Goal: Task Accomplishment & Management: Use online tool/utility

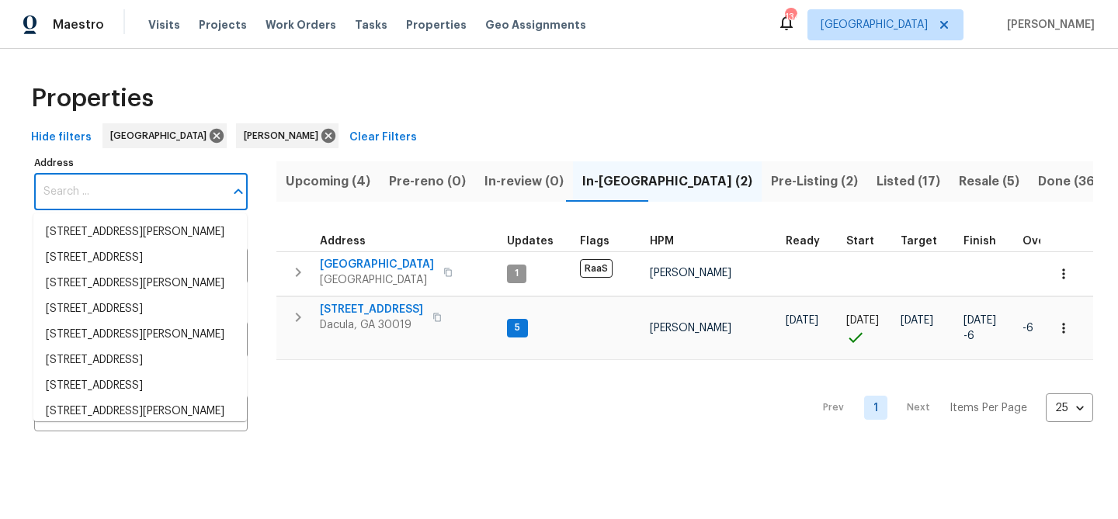
click at [141, 199] on input "Address" at bounding box center [129, 192] width 190 height 36
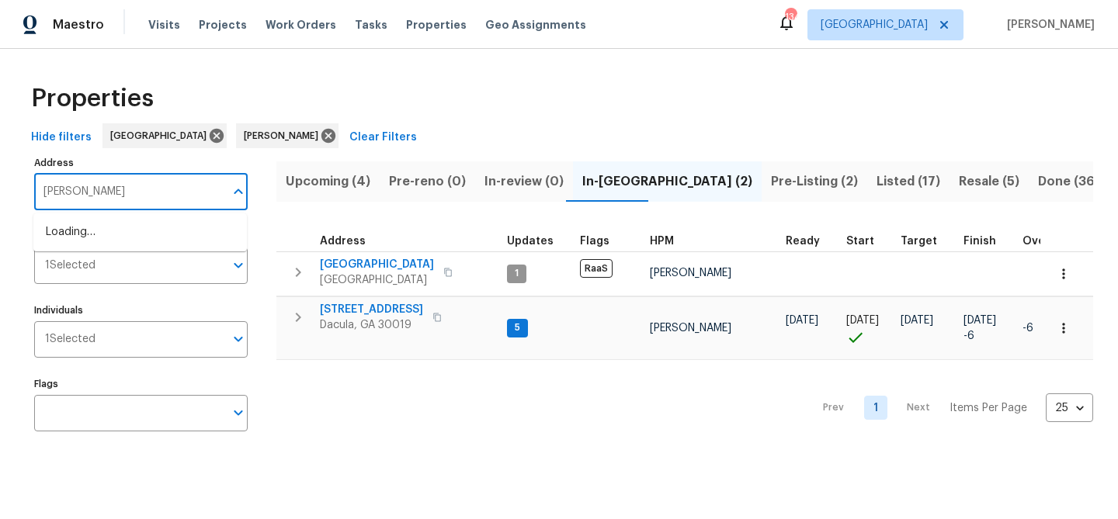
type input "robert"
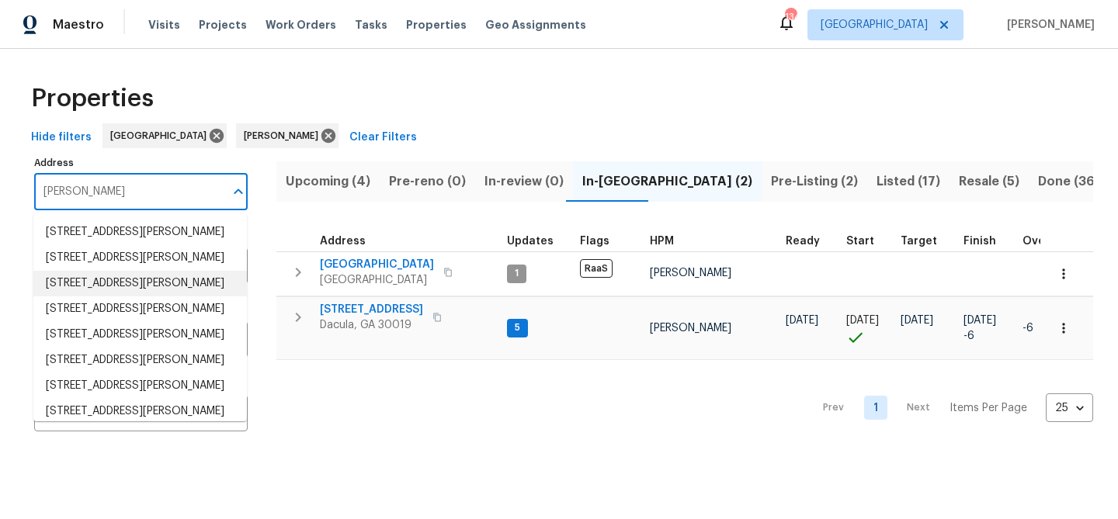
click at [136, 297] on li "1110 Robert Pointe Way Lawrenceville GA 30045" at bounding box center [140, 284] width 214 height 26
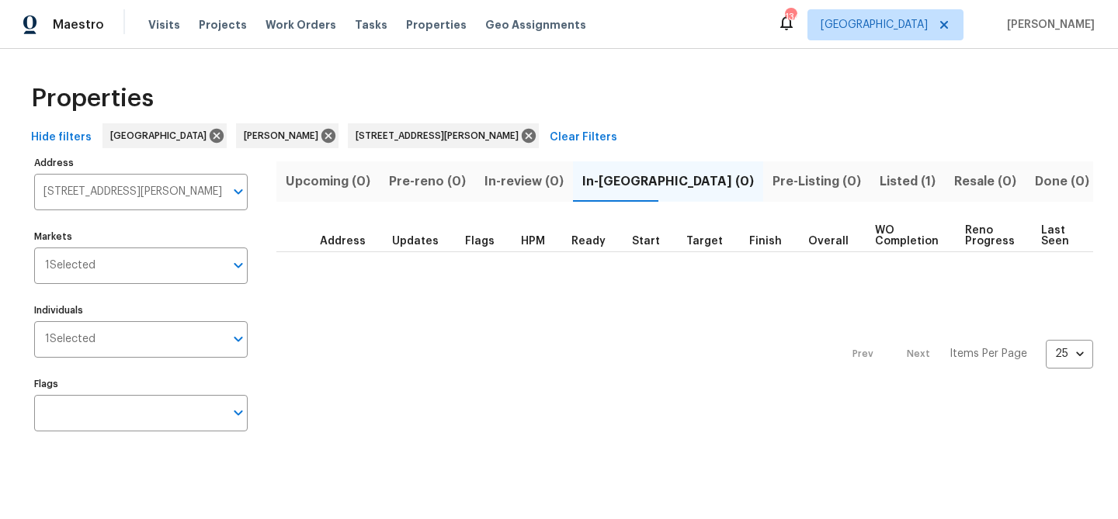
click at [870, 179] on button "Listed (1)" at bounding box center [907, 182] width 75 height 40
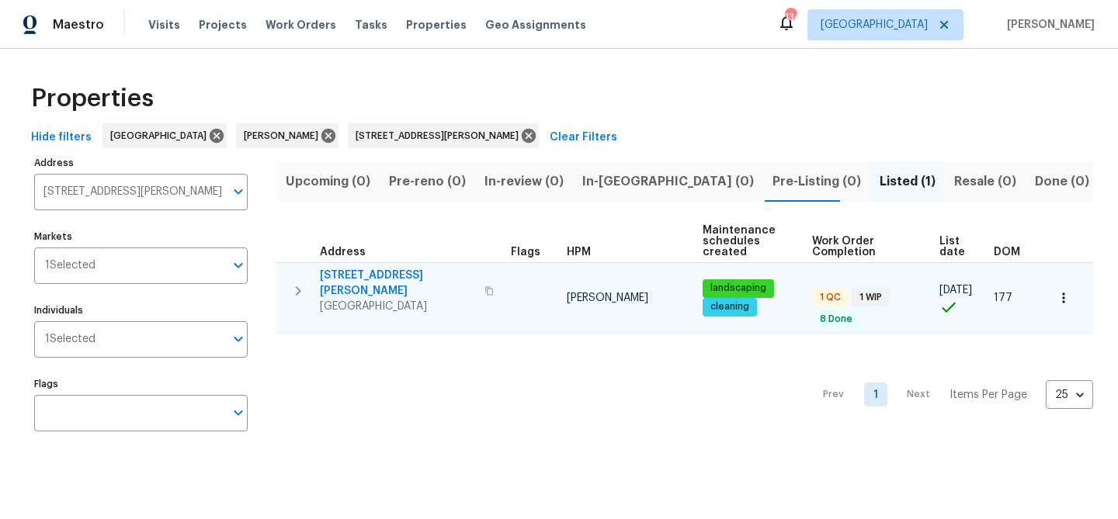
click at [362, 273] on span "1110 Robert Pointe Way" at bounding box center [397, 283] width 155 height 31
click at [380, 279] on span "1110 Robert Pointe Way" at bounding box center [397, 283] width 155 height 31
click at [398, 274] on span "1110 Robert Pointe Way" at bounding box center [397, 283] width 155 height 31
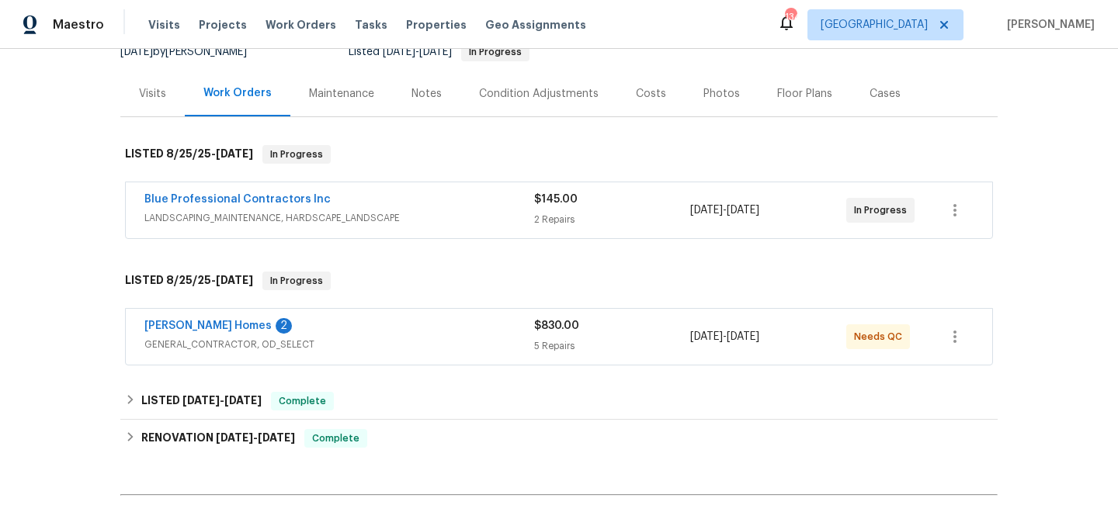
scroll to position [199, 0]
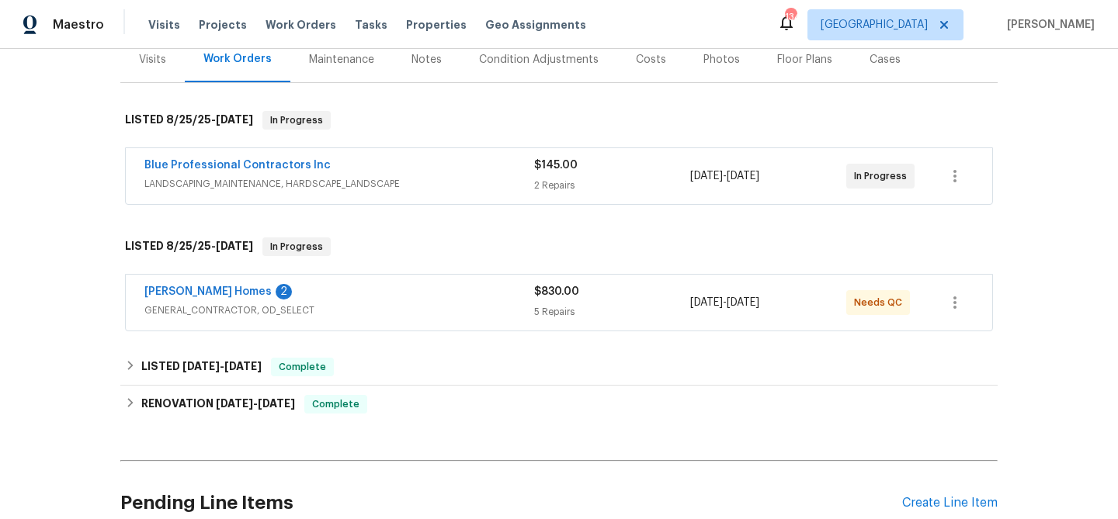
click at [350, 301] on div "Therrien Homes 2" at bounding box center [339, 293] width 390 height 19
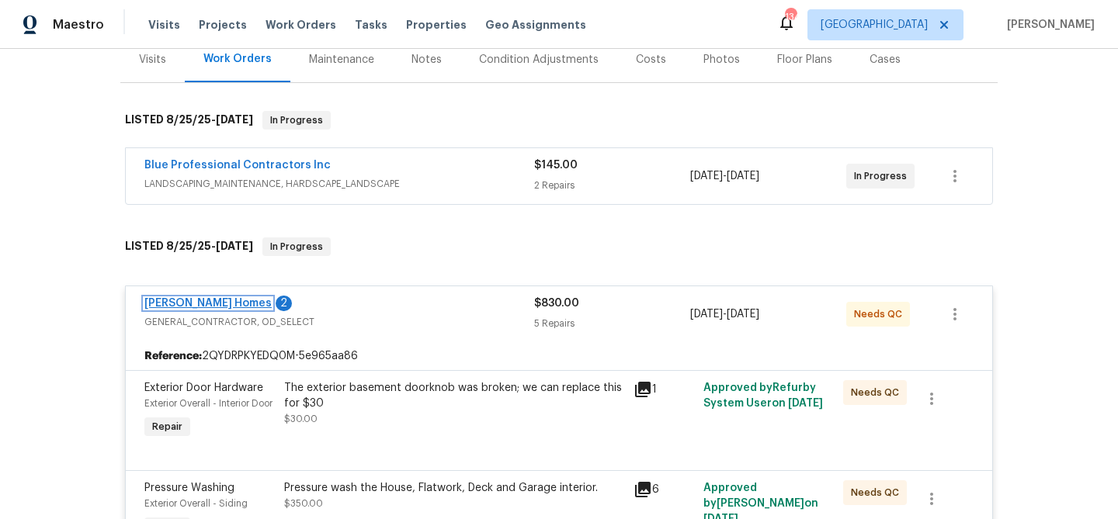
click at [227, 304] on link "[PERSON_NAME] Homes" at bounding box center [207, 303] width 127 height 11
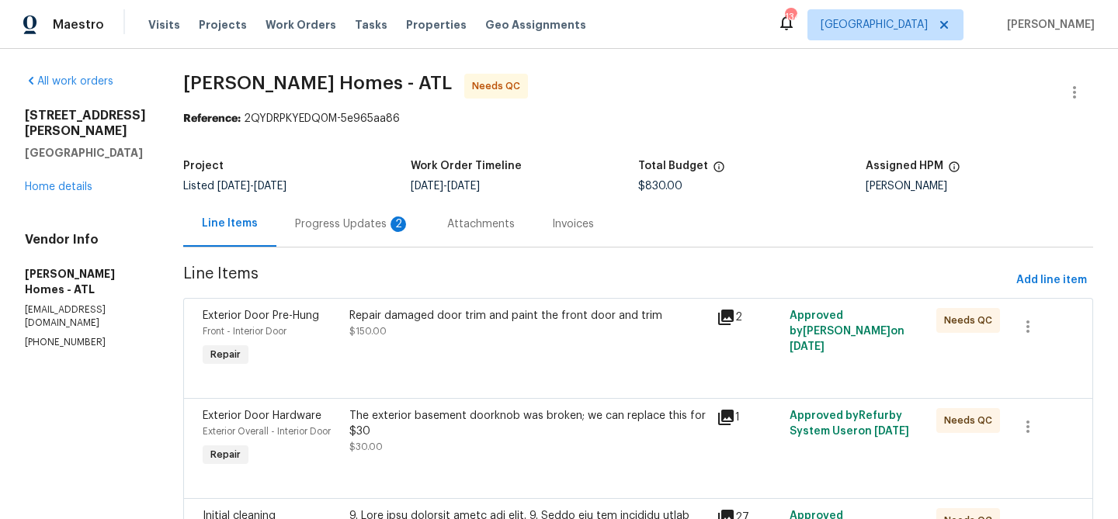
click at [305, 237] on div "Progress Updates 2" at bounding box center [352, 224] width 152 height 46
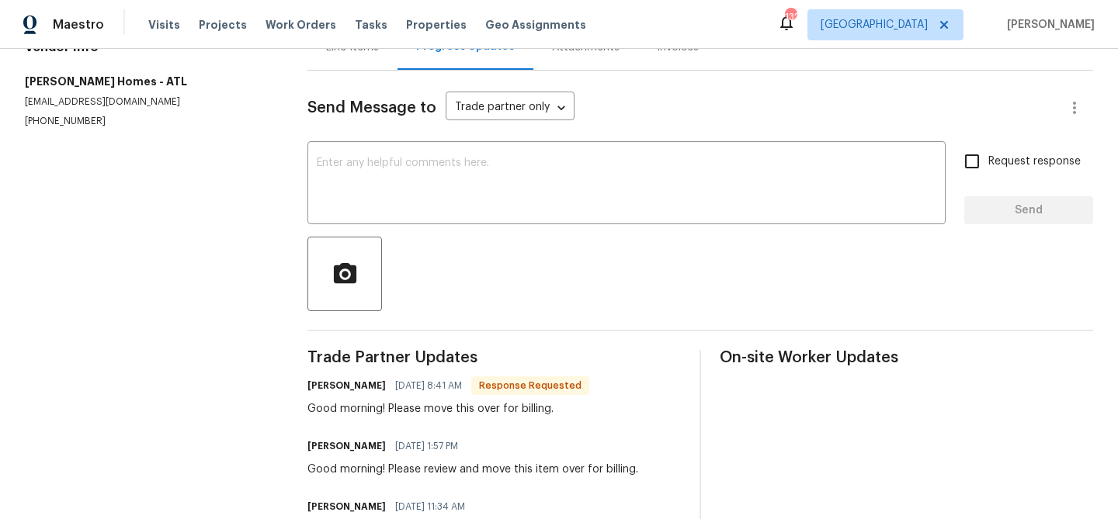
scroll to position [176, 0]
click at [376, 229] on div "Send Message to Trade partner only Trade partner only ​ x ​ Request response Se…" at bounding box center [700, 322] width 786 height 502
click at [360, 180] on textarea at bounding box center [627, 185] width 620 height 54
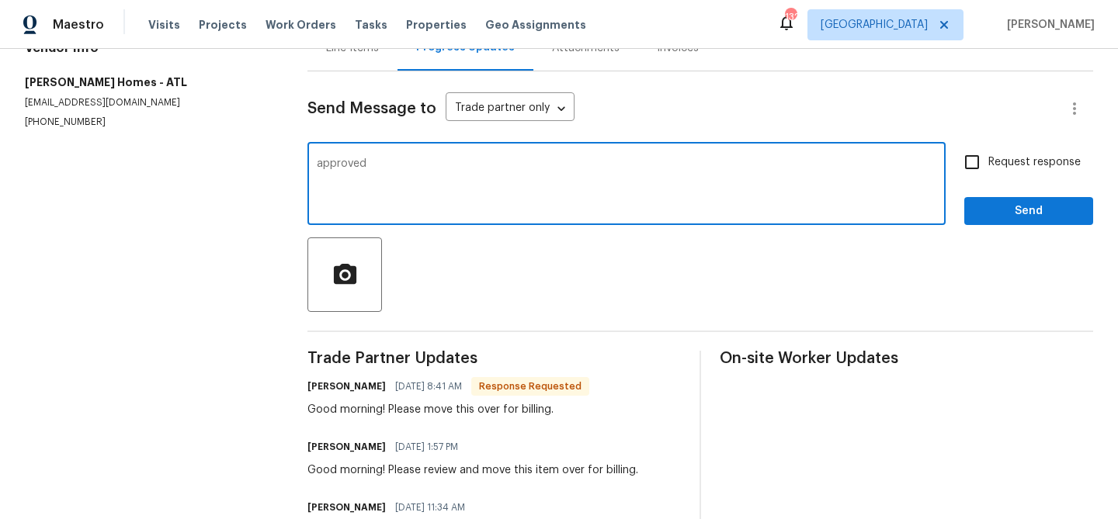
type textarea "approved"
click at [1026, 221] on button "Send" at bounding box center [1028, 211] width 129 height 29
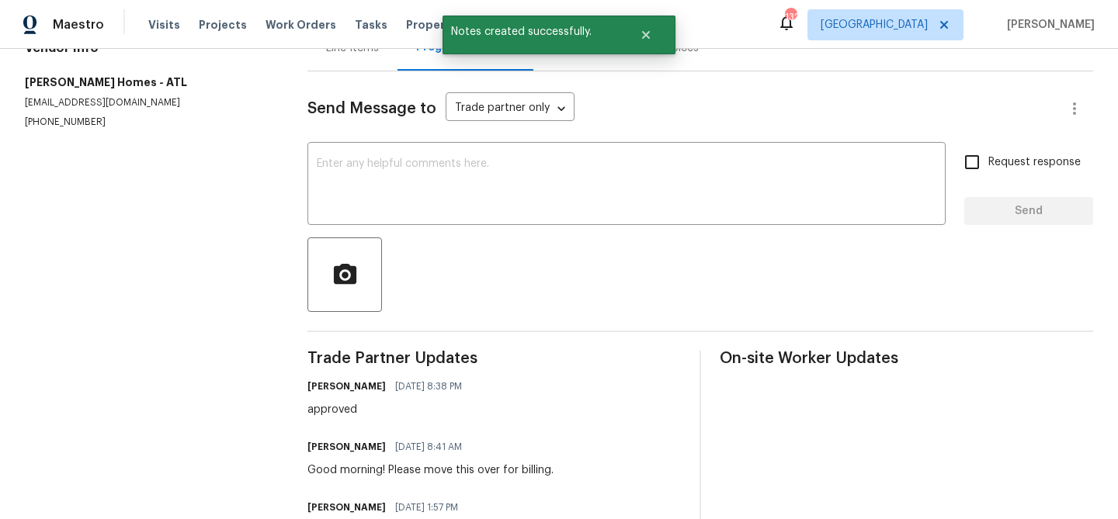
scroll to position [0, 0]
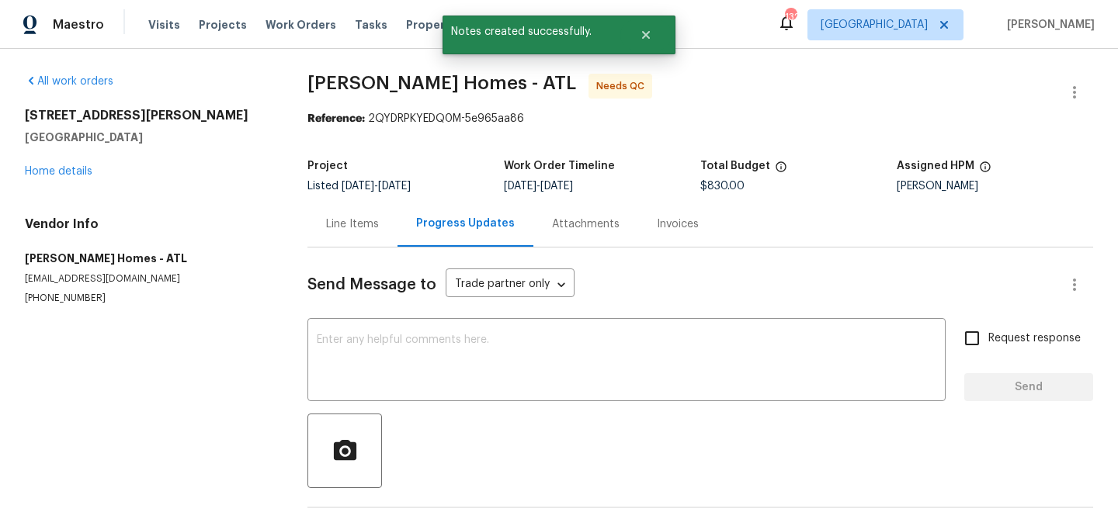
click at [346, 226] on div "Line Items" at bounding box center [352, 225] width 53 height 16
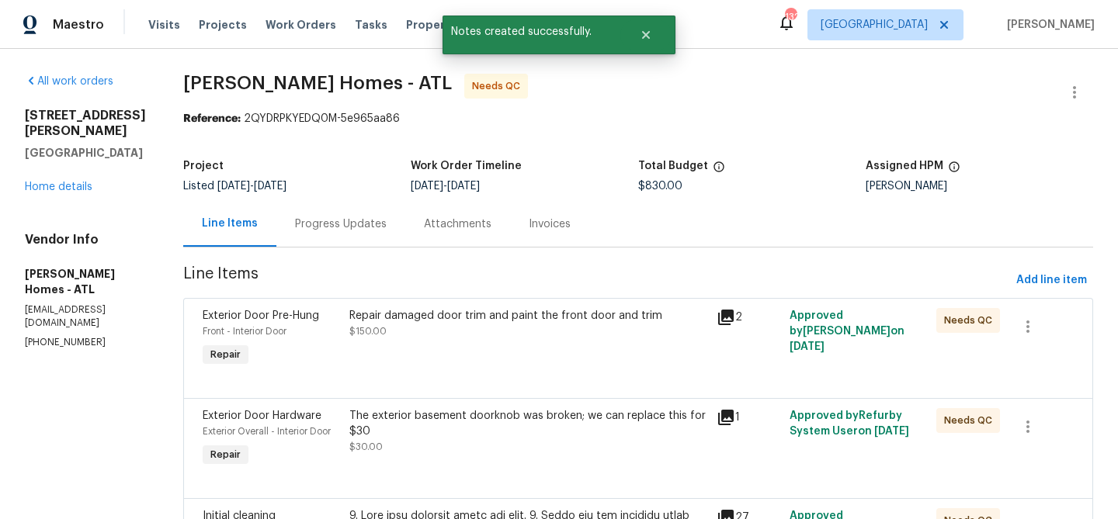
click at [555, 344] on div "Repair damaged door trim and paint the front door and trim $150.00" at bounding box center [528, 339] width 367 height 71
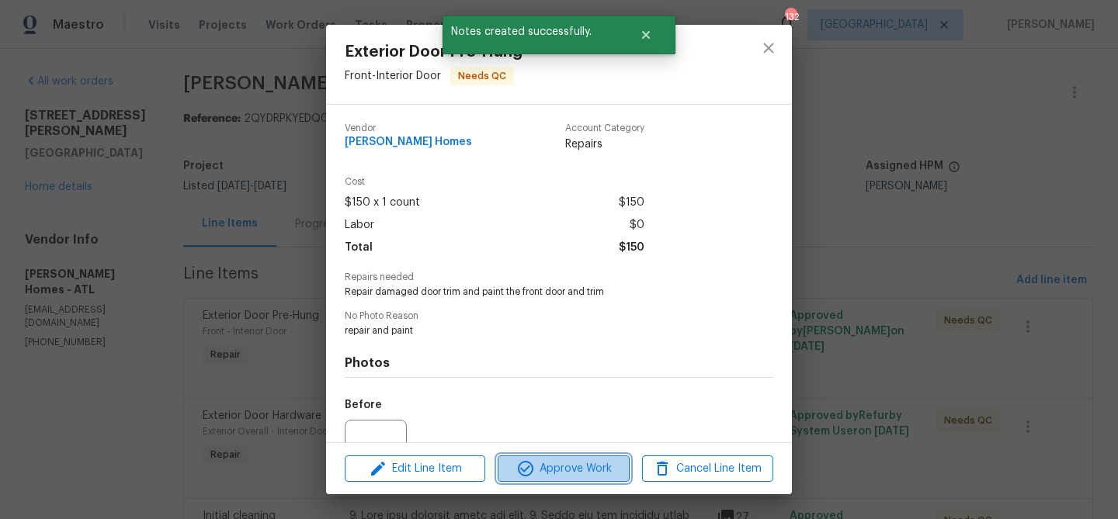
click at [575, 464] on span "Approve Work" at bounding box center [563, 469] width 122 height 19
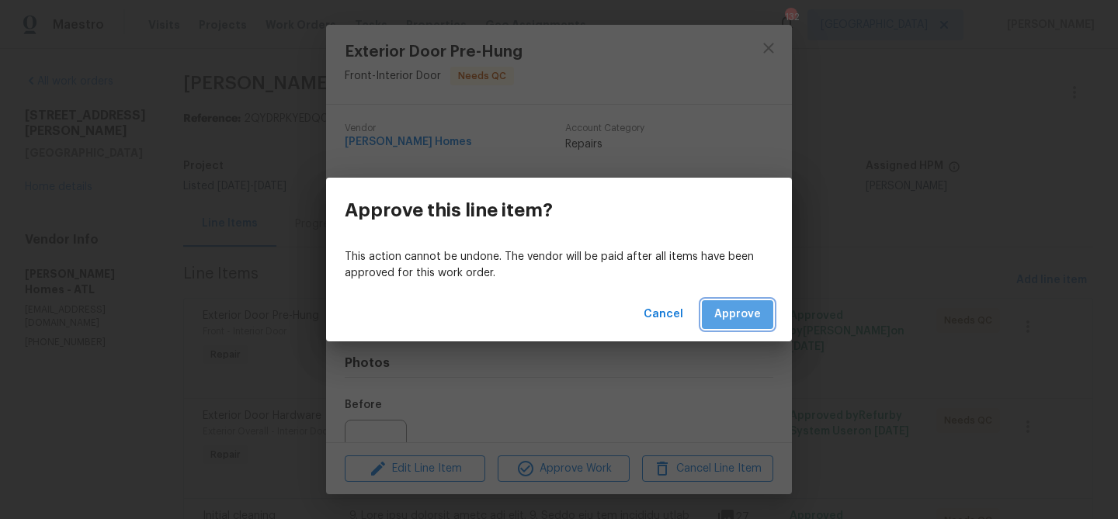
click at [750, 306] on span "Approve" at bounding box center [737, 314] width 47 height 19
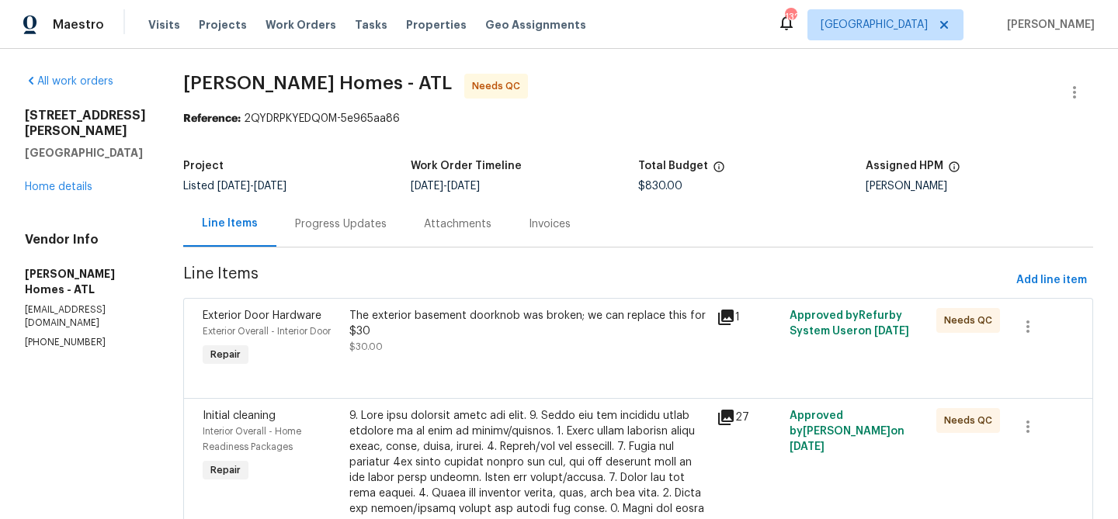
click at [509, 348] on div "The exterior basement doorknob was broken; we can replace this for $30 $30.00" at bounding box center [528, 331] width 358 height 47
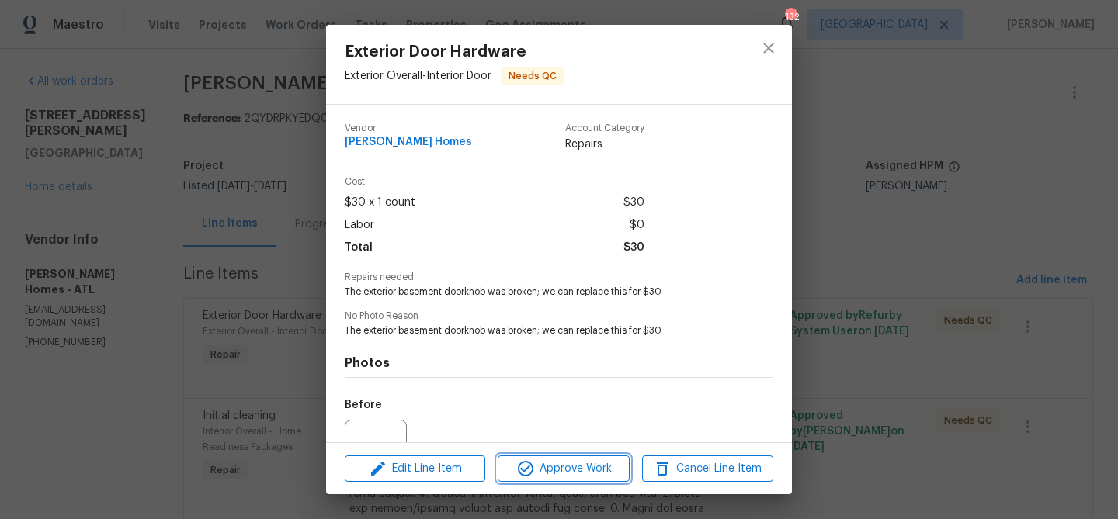
click at [526, 473] on icon "button" at bounding box center [525, 469] width 19 height 19
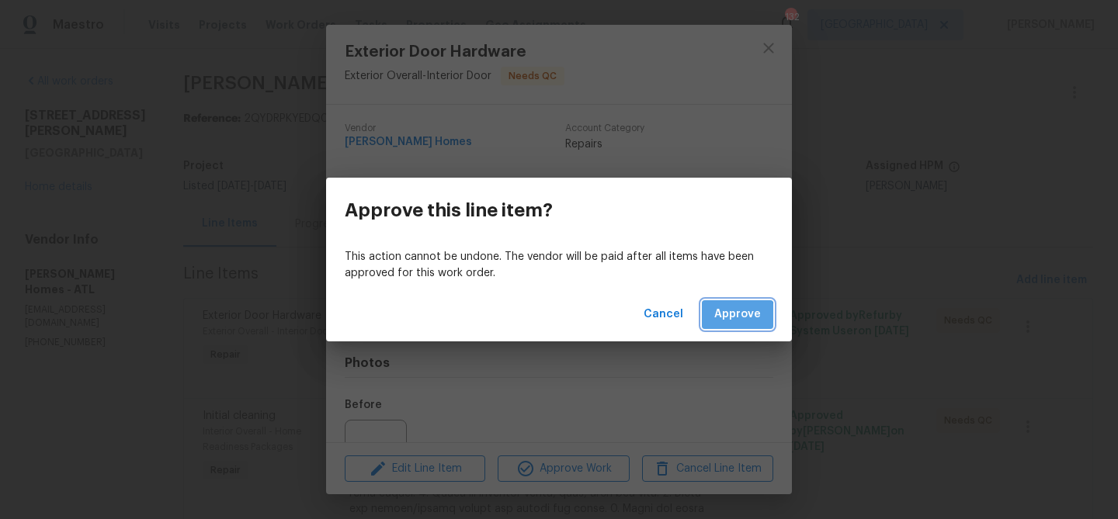
click at [737, 318] on span "Approve" at bounding box center [737, 314] width 47 height 19
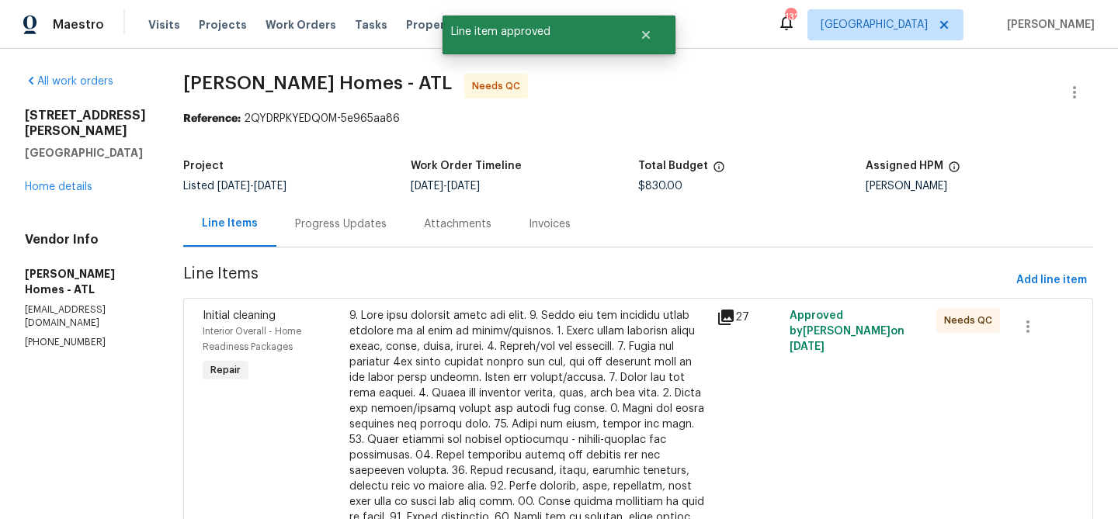
click at [482, 376] on div at bounding box center [528, 471] width 358 height 326
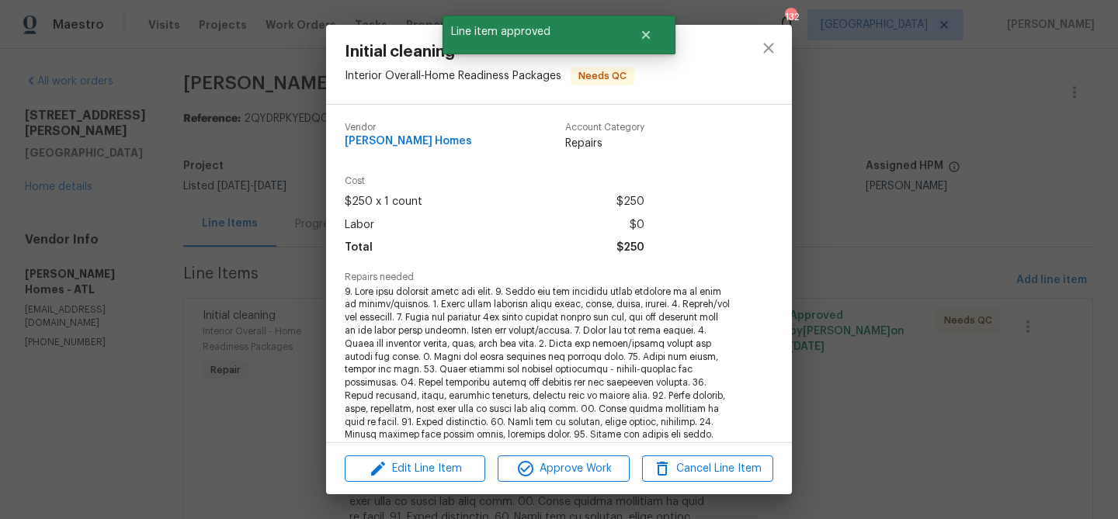
scroll to position [92, 0]
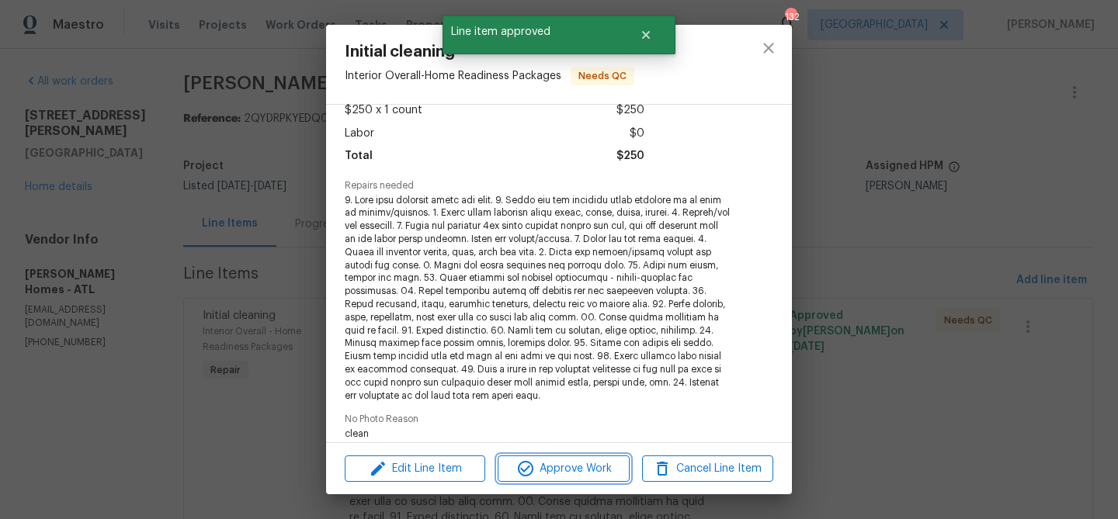
click at [582, 464] on span "Approve Work" at bounding box center [563, 469] width 122 height 19
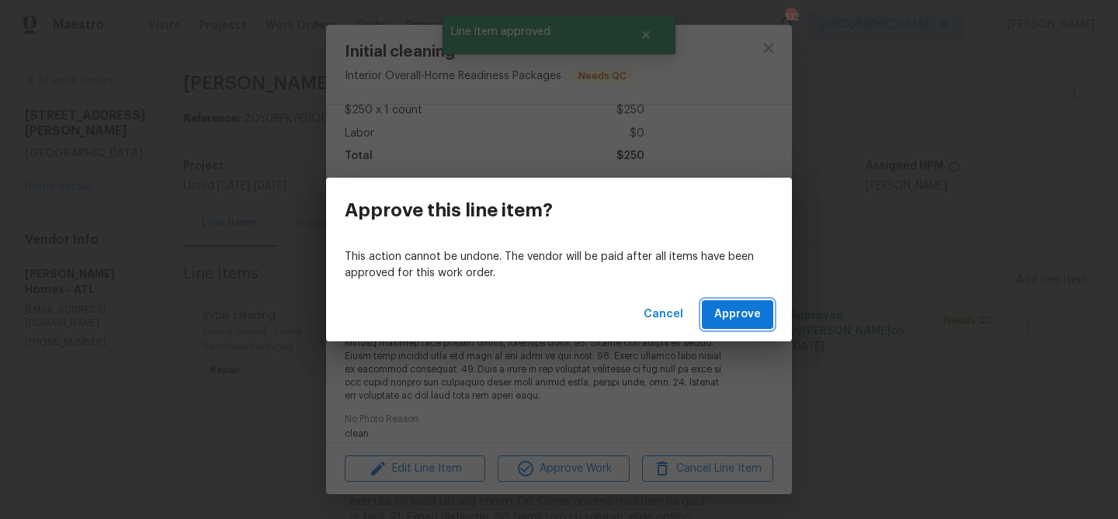
click at [714, 311] on button "Approve" at bounding box center [737, 314] width 71 height 29
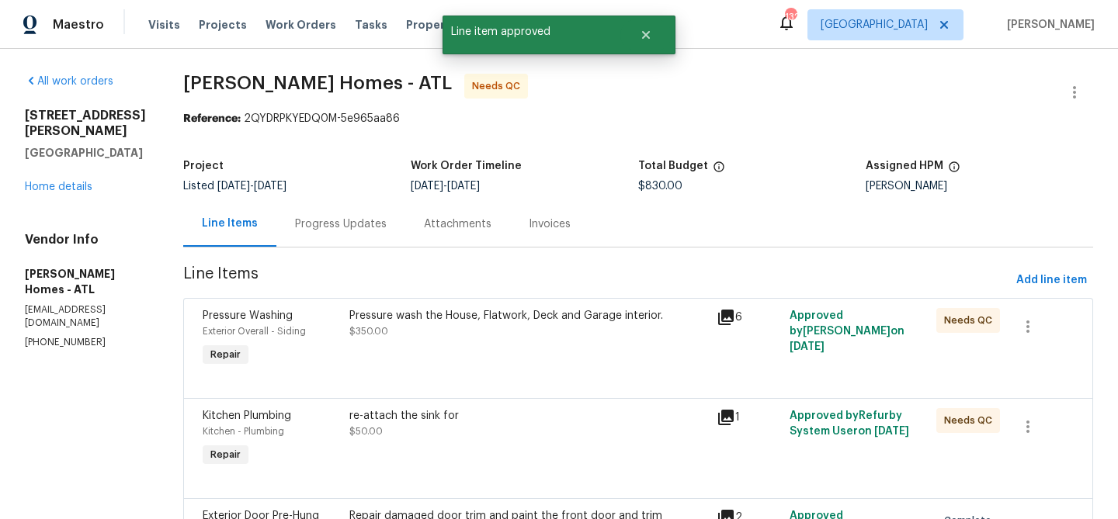
click at [510, 353] on div "Pressure wash the House, Flatwork, Deck and Garage interior. $350.00" at bounding box center [528, 339] width 367 height 71
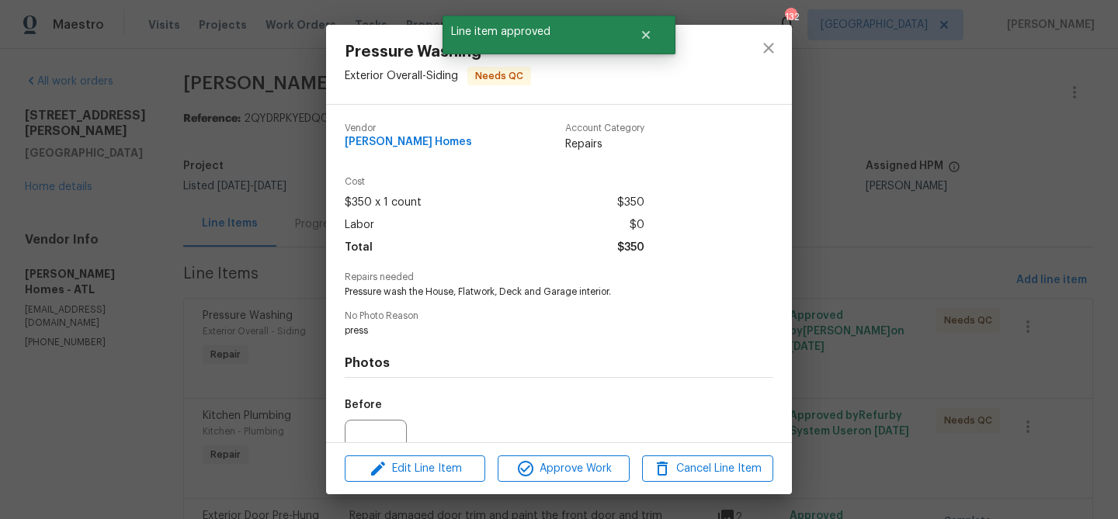
click at [548, 484] on div "Edit Line Item Approve Work Cancel Line Item" at bounding box center [559, 469] width 466 height 52
click at [556, 472] on span "Approve Work" at bounding box center [563, 469] width 122 height 19
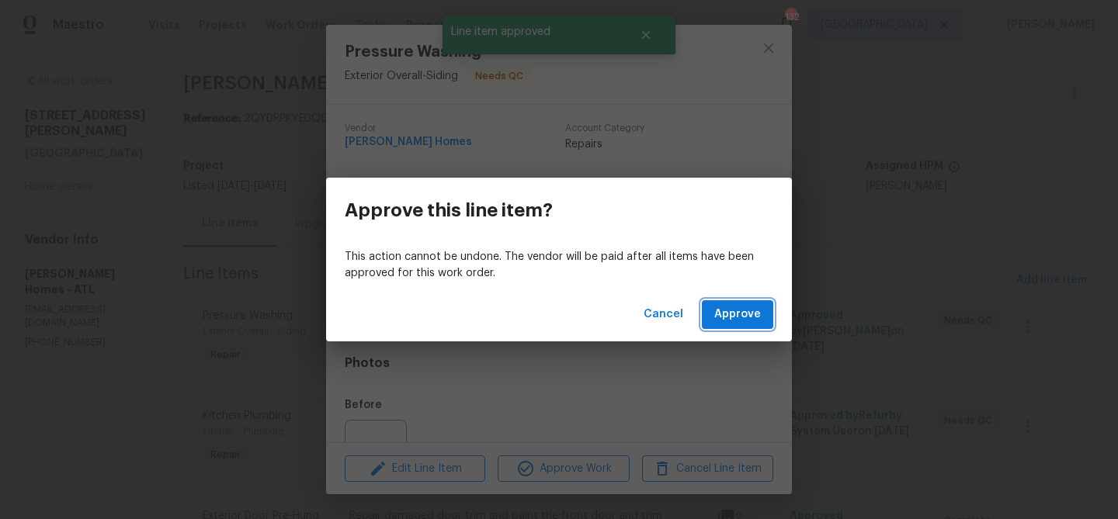
click at [749, 306] on span "Approve" at bounding box center [737, 314] width 47 height 19
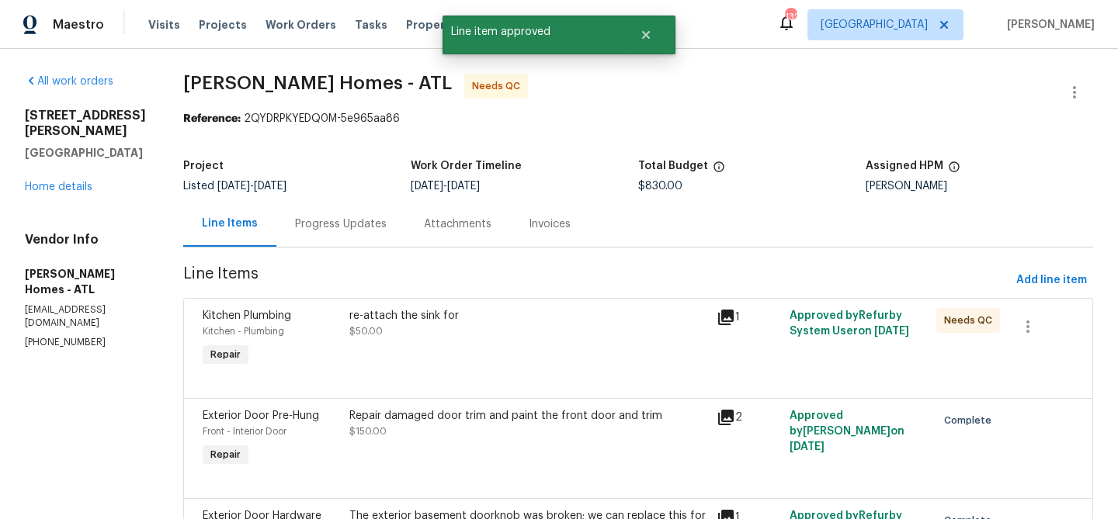
click at [541, 329] on div "re-attach the sink for $50.00" at bounding box center [528, 323] width 358 height 31
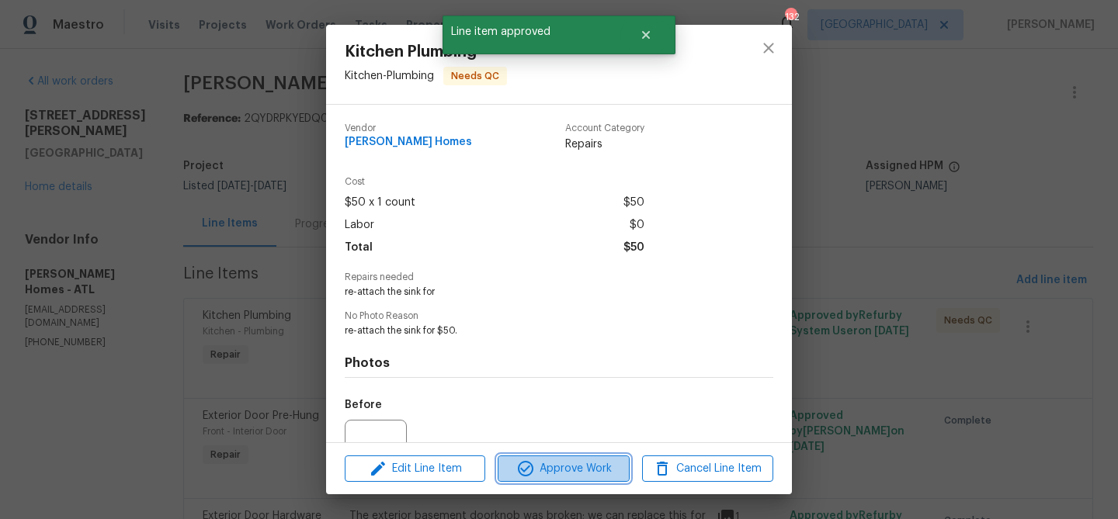
click at [578, 458] on button "Approve Work" at bounding box center [563, 469] width 131 height 27
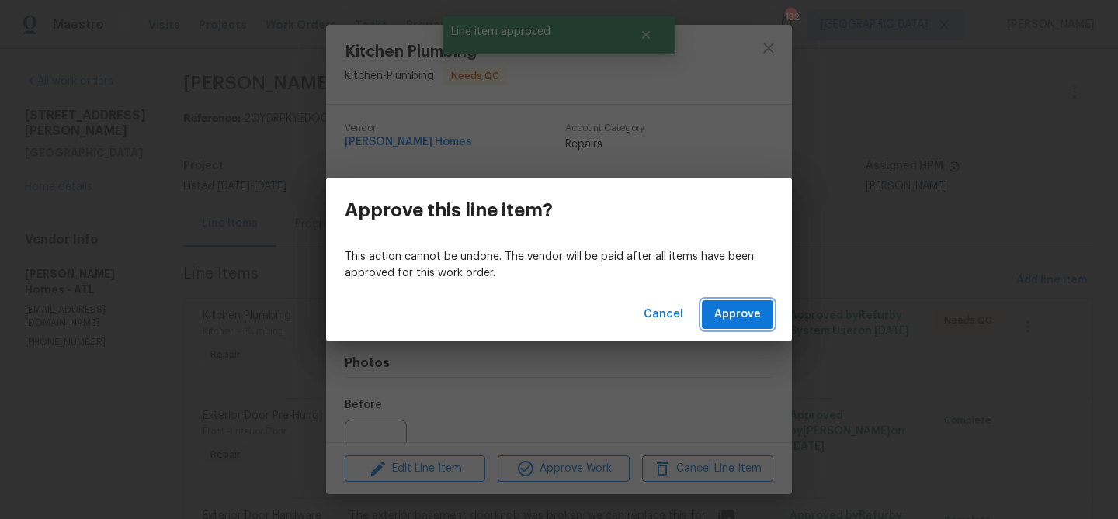
click at [747, 311] on span "Approve" at bounding box center [737, 314] width 47 height 19
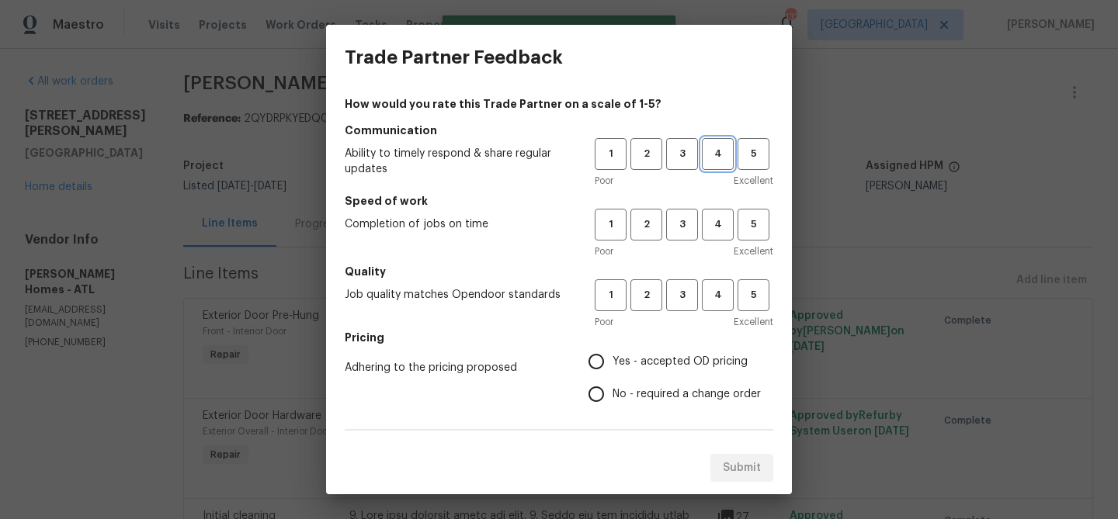
click at [710, 156] on span "4" at bounding box center [717, 154] width 29 height 18
click at [714, 209] on button "4" at bounding box center [718, 225] width 32 height 32
click at [716, 291] on span "4" at bounding box center [717, 296] width 29 height 18
click at [614, 363] on span "Yes - accepted OD pricing" at bounding box center [680, 362] width 135 height 16
click at [613, 363] on input "Yes - accepted OD pricing" at bounding box center [596, 362] width 33 height 33
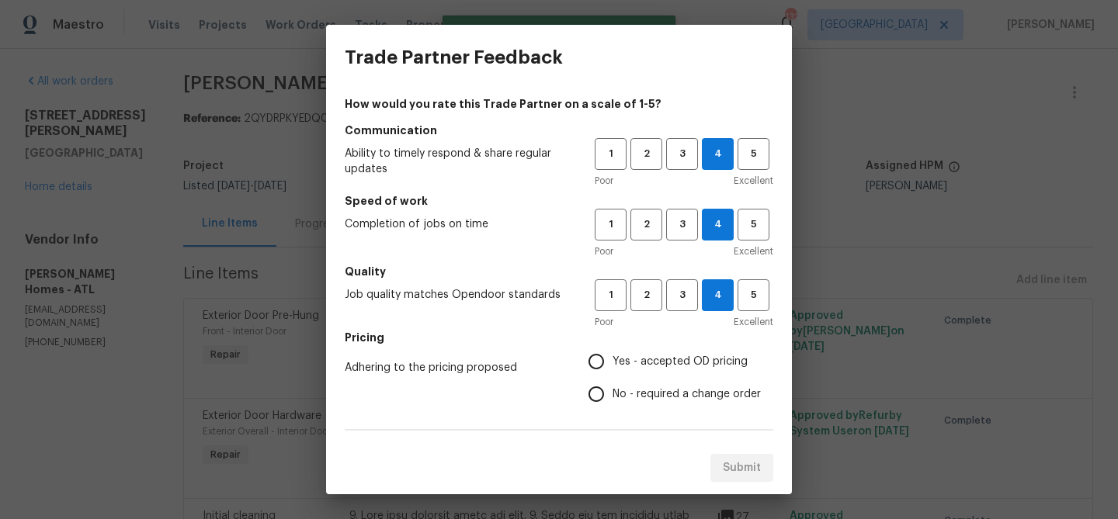
radio input "true"
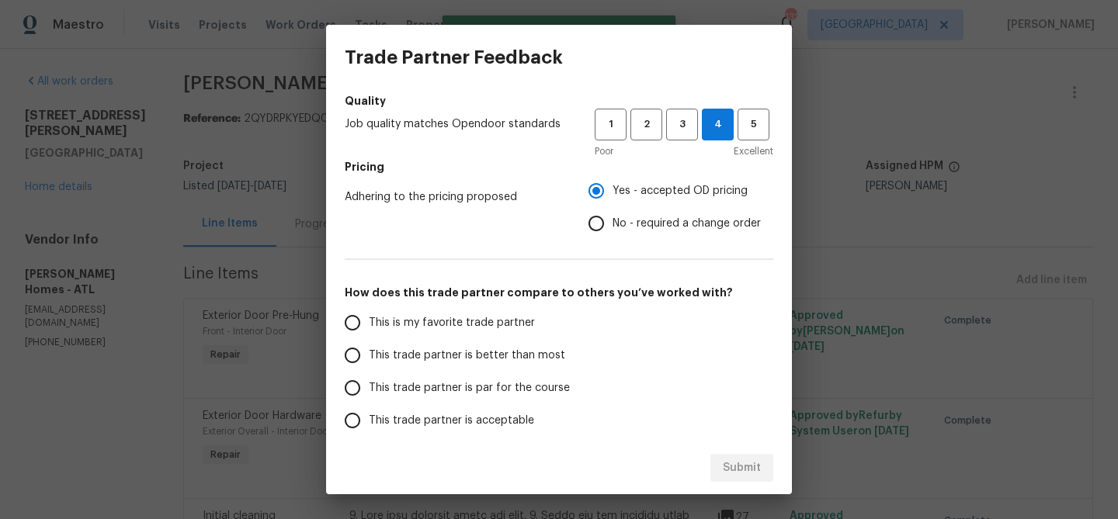
scroll to position [182, 0]
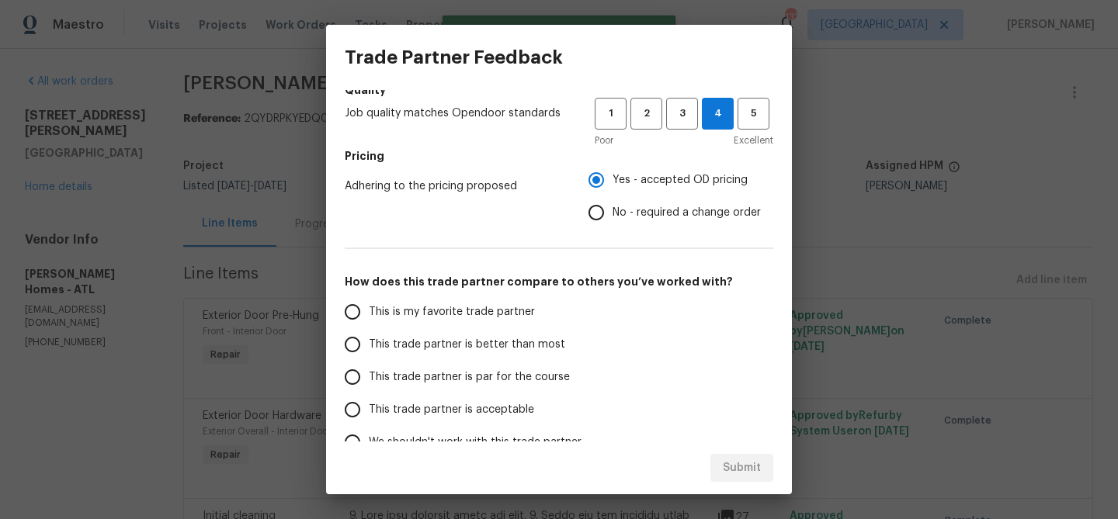
click at [443, 340] on span "This trade partner is better than most" at bounding box center [467, 345] width 196 height 16
click at [369, 340] on input "This trade partner is better than most" at bounding box center [352, 344] width 33 height 33
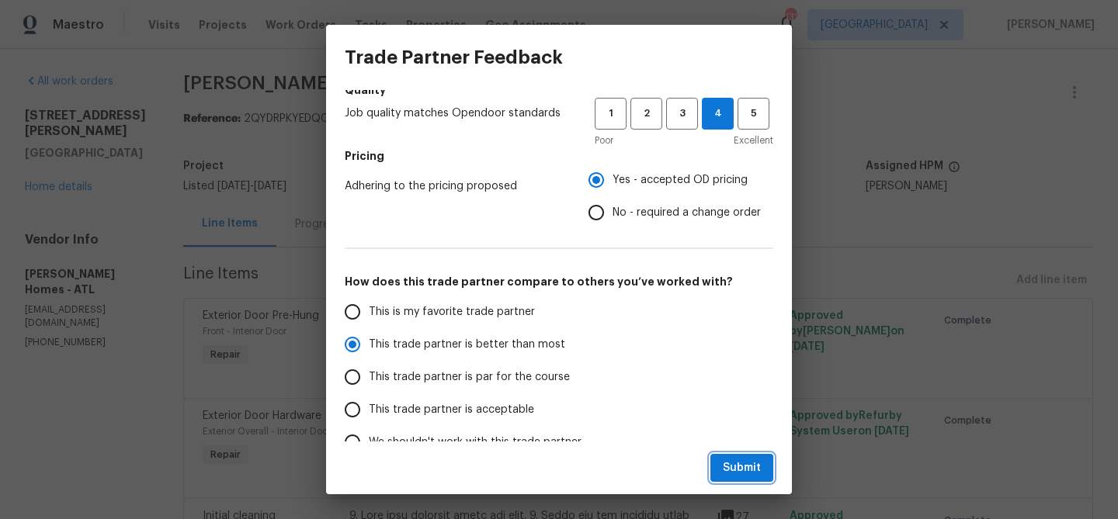
click at [738, 470] on span "Submit" at bounding box center [742, 468] width 38 height 19
radio input "true"
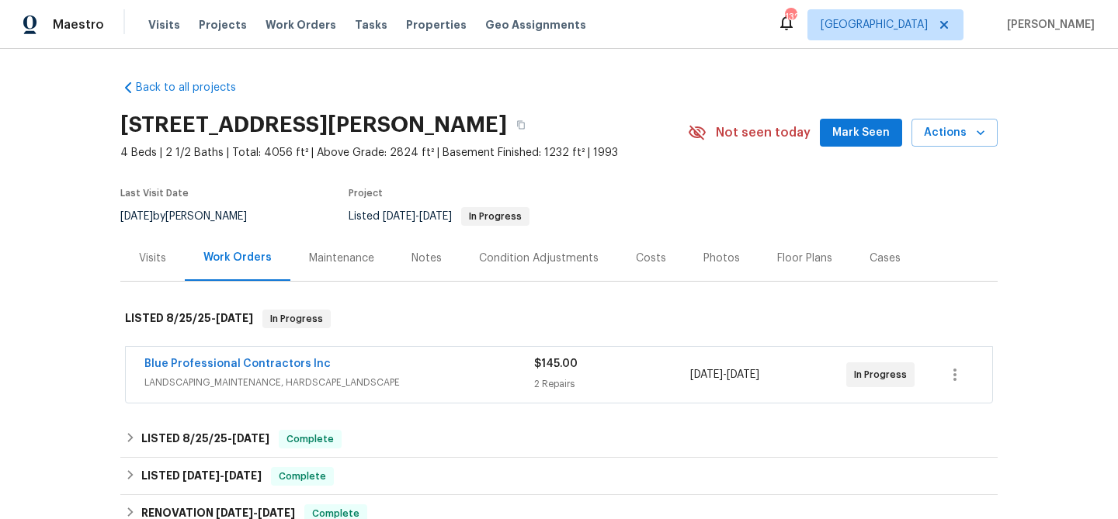
click at [868, 137] on span "Mark Seen" at bounding box center [860, 132] width 57 height 19
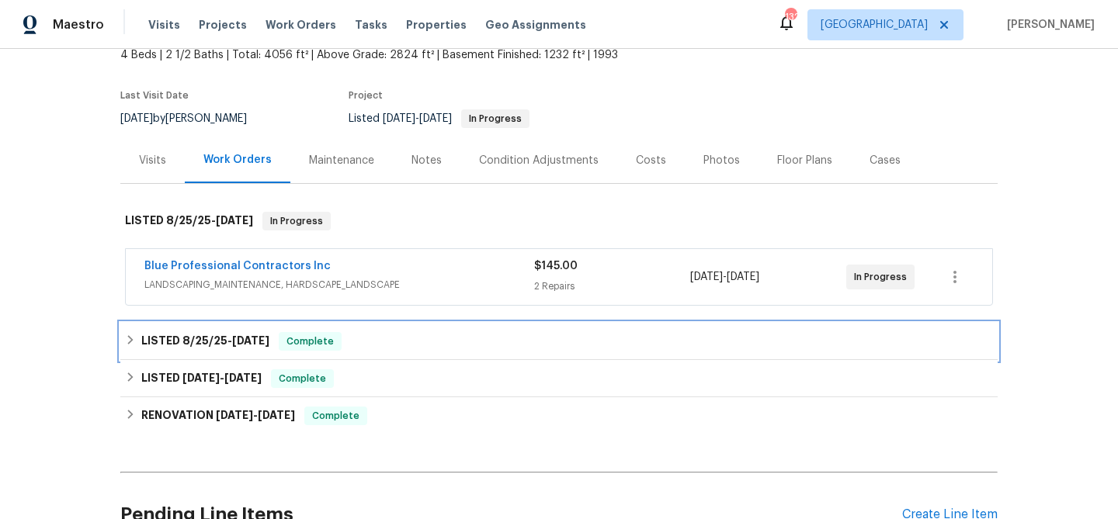
click at [360, 342] on div "LISTED [DATE] - [DATE] Complete" at bounding box center [559, 341] width 868 height 19
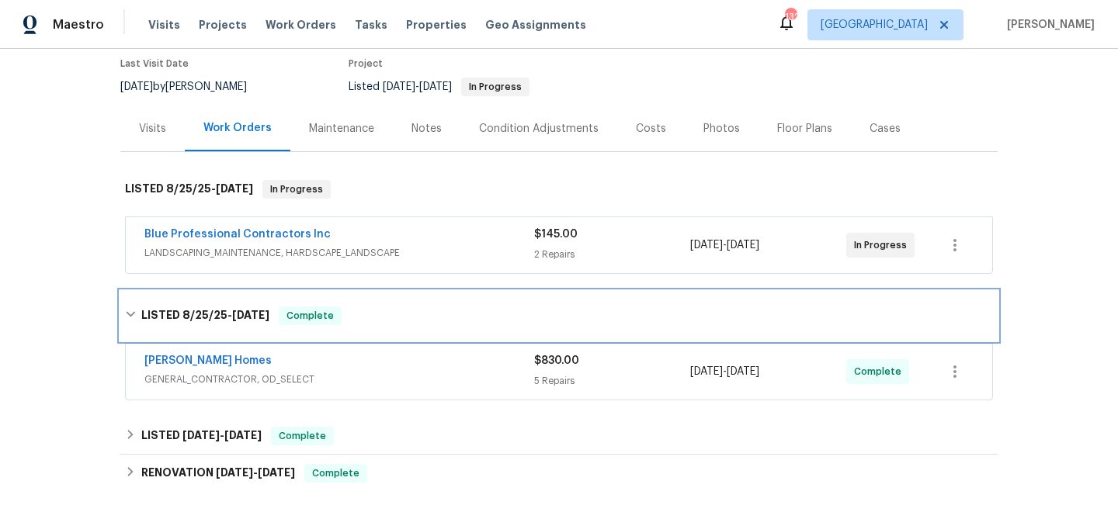
scroll to position [140, 0]
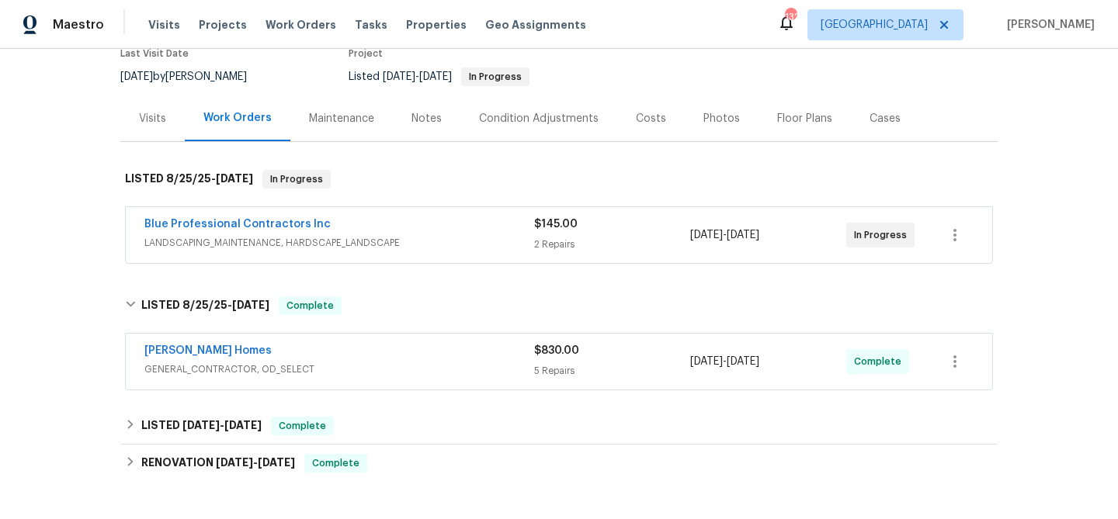
click at [359, 349] on div "[PERSON_NAME] Homes" at bounding box center [339, 352] width 390 height 19
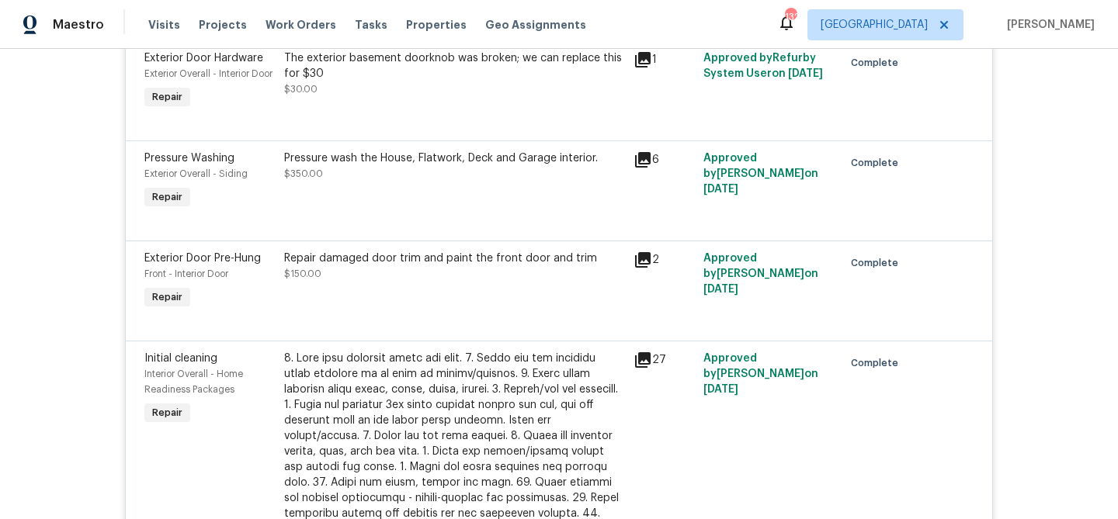
scroll to position [0, 0]
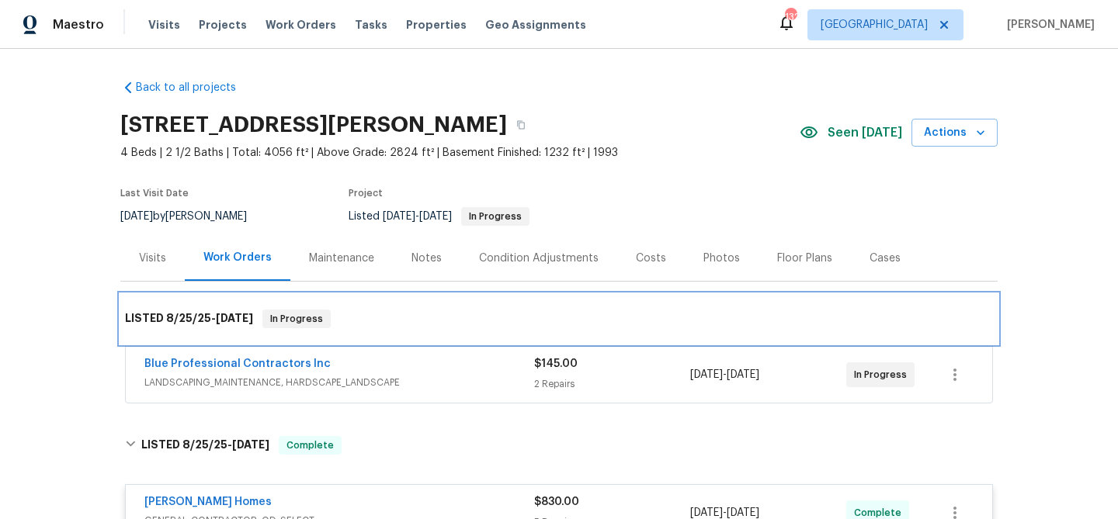
click at [384, 322] on div "LISTED [DATE] - [DATE] In Progress" at bounding box center [559, 319] width 868 height 19
click at [384, 323] on div "LISTED [DATE] - [DATE] In Progress" at bounding box center [559, 319] width 868 height 19
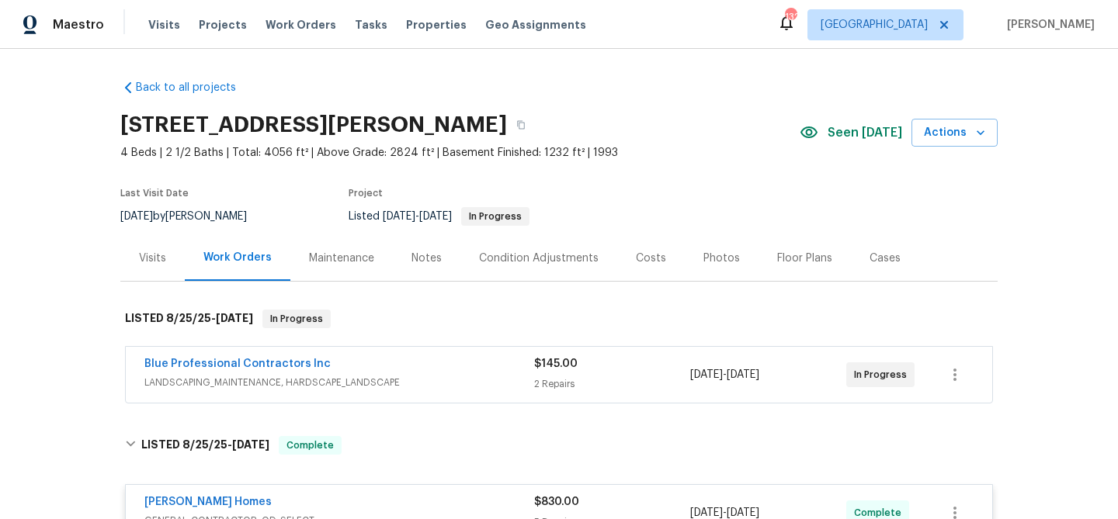
click at [433, 364] on div "Blue Professional Contractors Inc" at bounding box center [339, 365] width 390 height 19
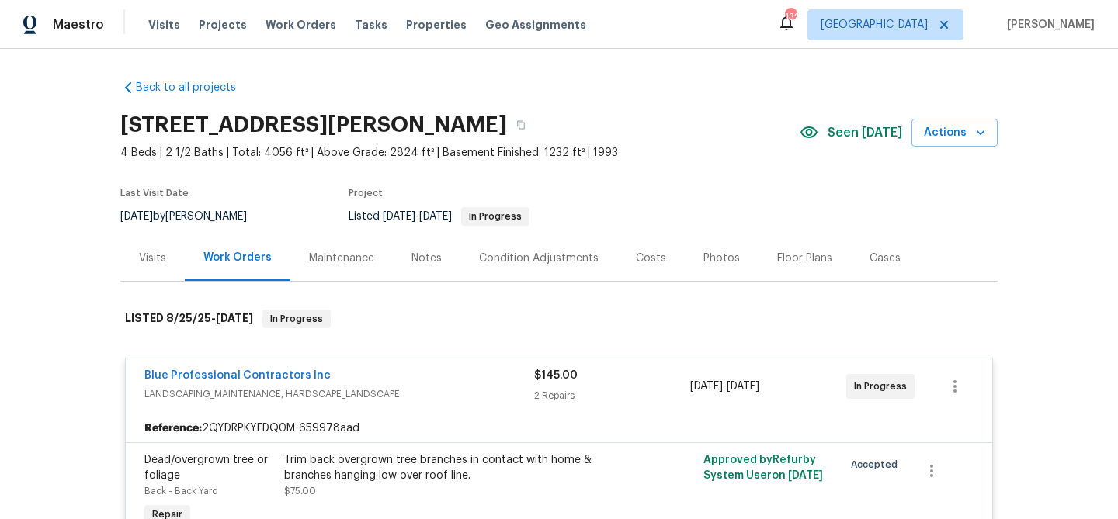
click at [415, 384] on div "Blue Professional Contractors Inc" at bounding box center [339, 377] width 390 height 19
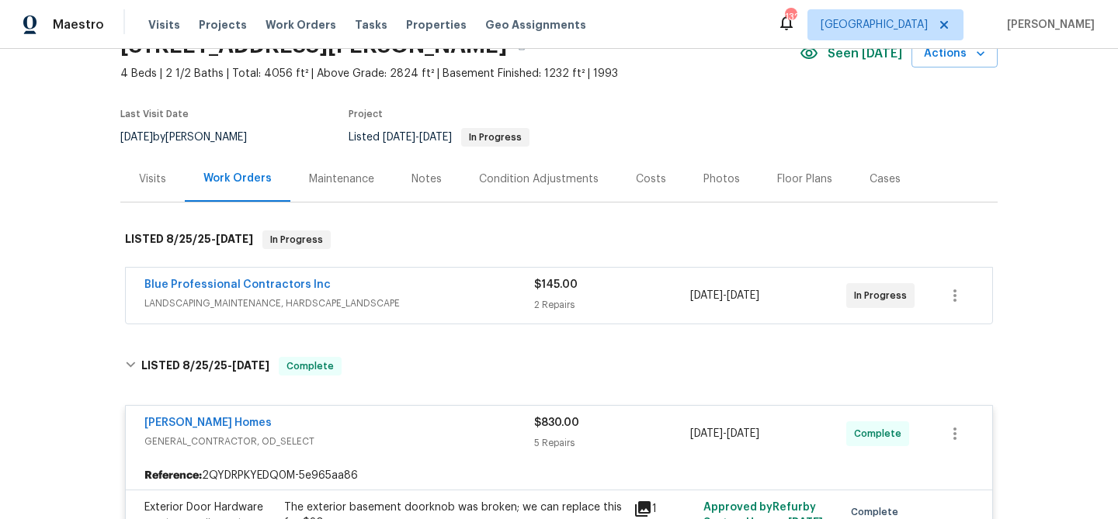
scroll to position [203, 0]
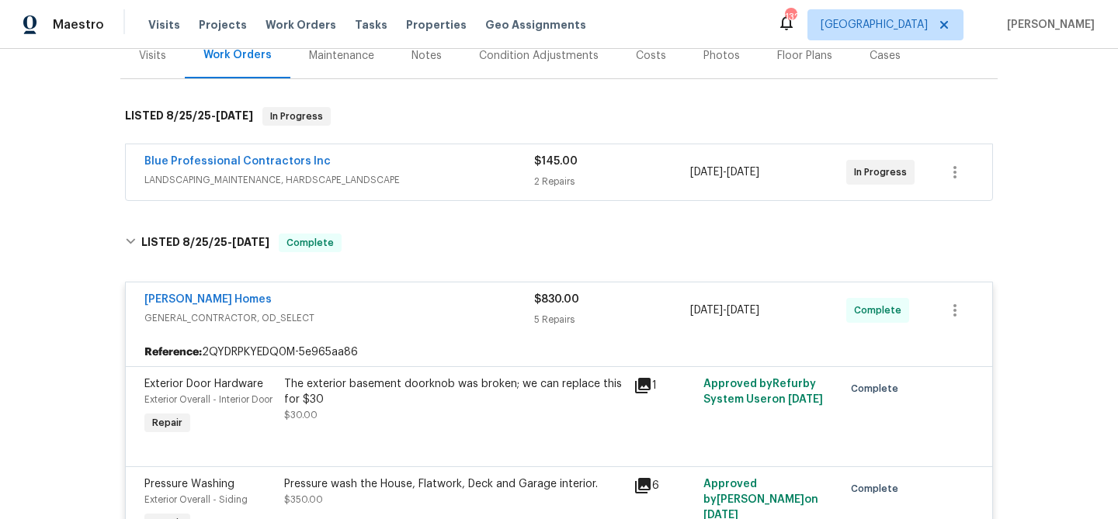
click at [373, 304] on div "Therrien Homes" at bounding box center [339, 301] width 390 height 19
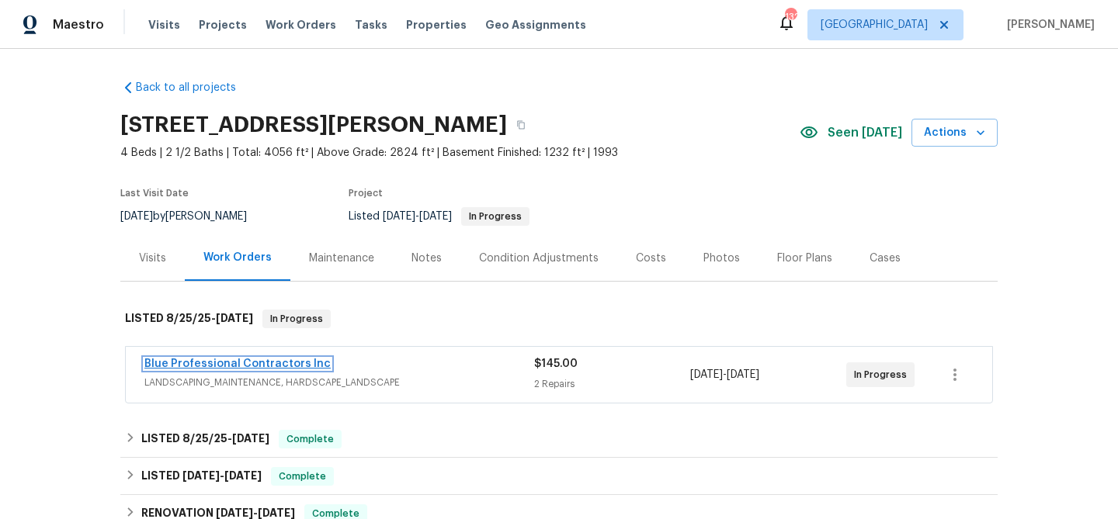
click at [267, 360] on link "Blue Professional Contractors Inc" at bounding box center [237, 364] width 186 height 11
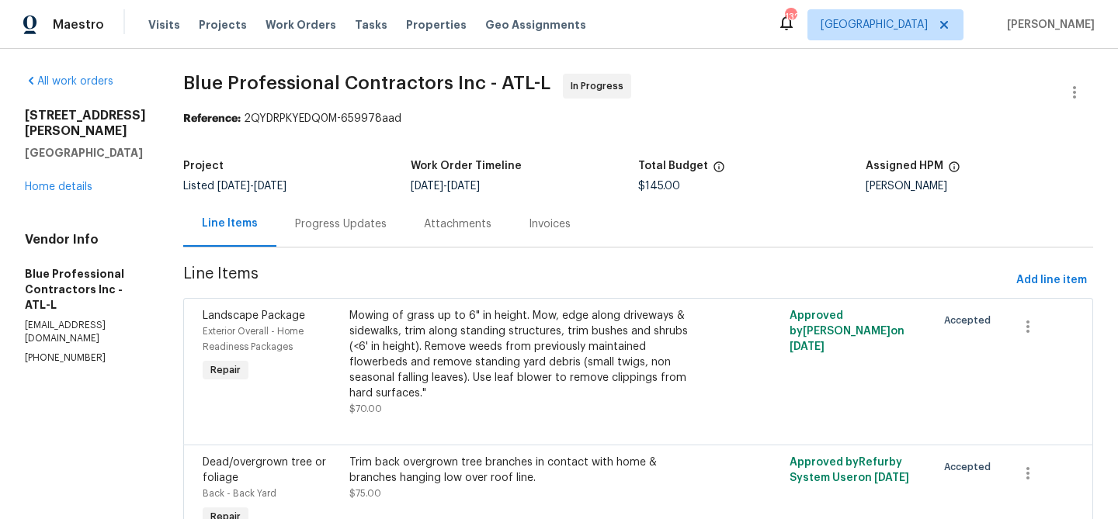
click at [373, 225] on div "Progress Updates" at bounding box center [341, 225] width 92 height 16
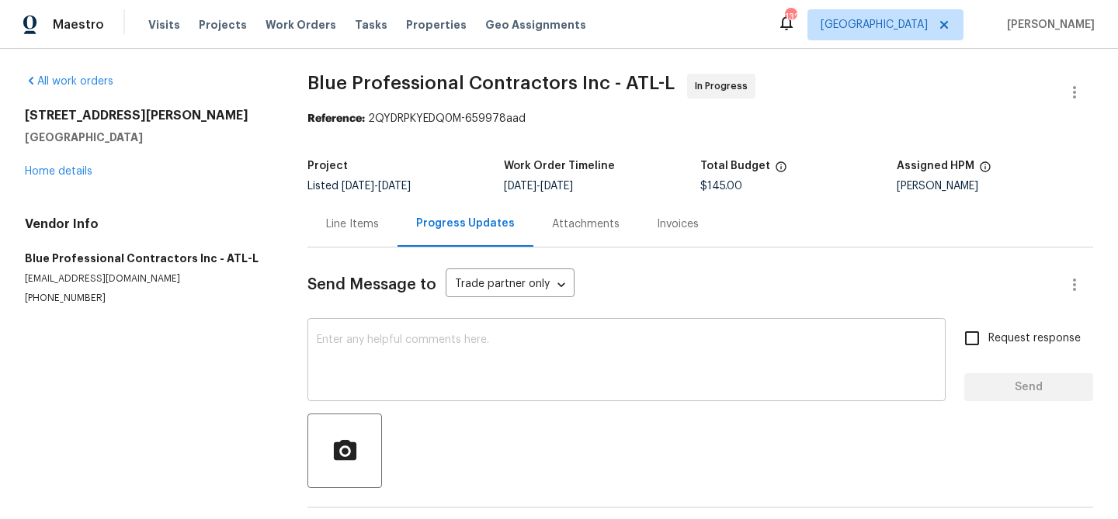
scroll to position [57, 0]
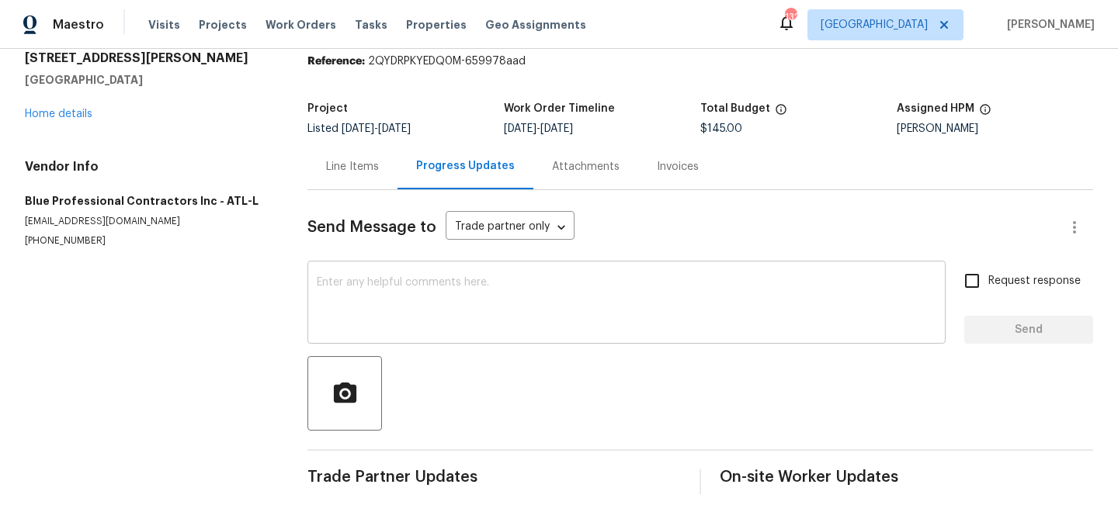
click at [386, 304] on textarea at bounding box center [627, 304] width 620 height 54
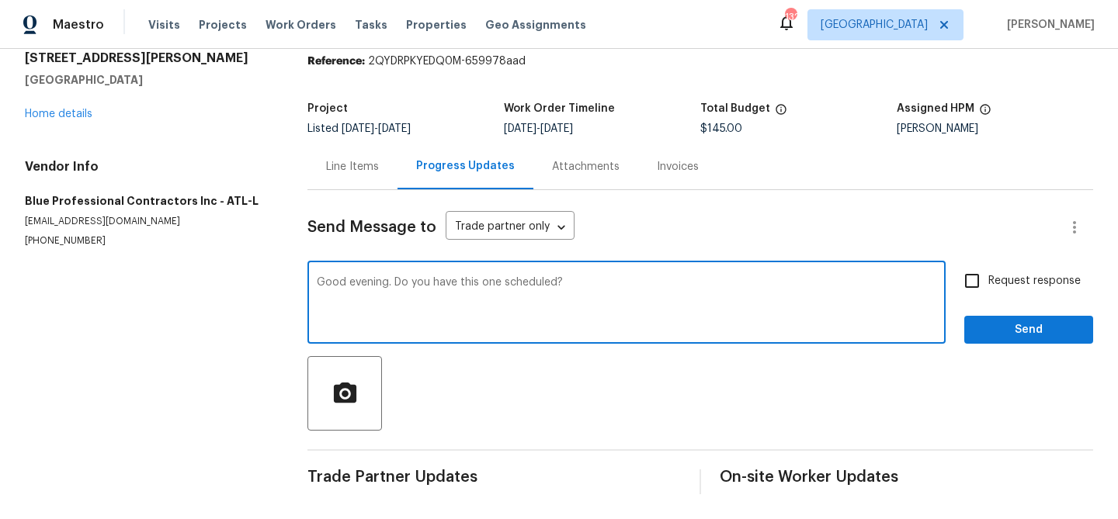
type textarea "Good evening. Do you have this one scheduled?"
drag, startPoint x: 1023, startPoint y: 350, endPoint x: 1023, endPoint y: 338, distance: 12.4
click at [1023, 350] on div "Send Message to Trade partner only Trade partner only ​ Good evening. Do you ha…" at bounding box center [700, 342] width 786 height 304
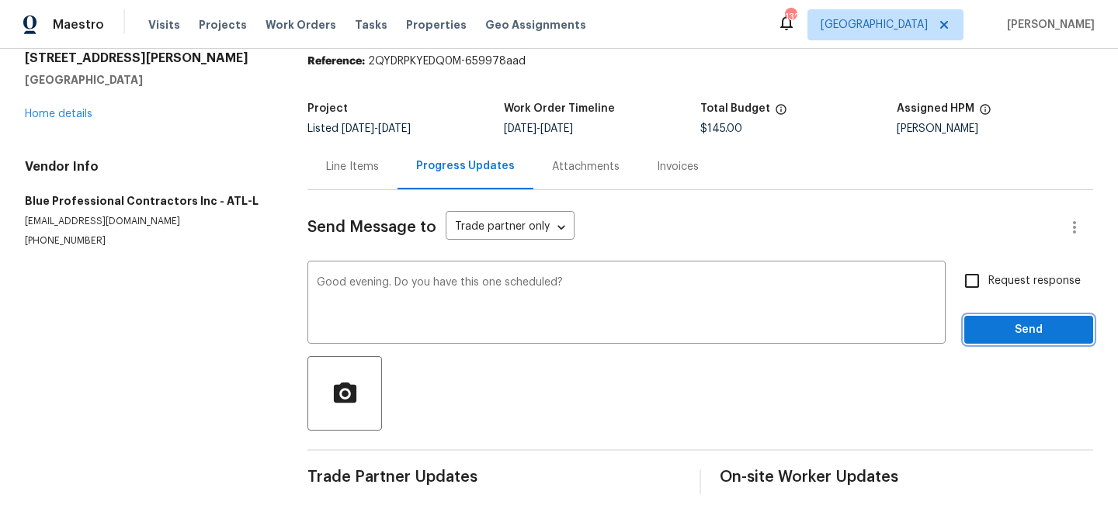
click at [1022, 329] on span "Send" at bounding box center [1029, 330] width 104 height 19
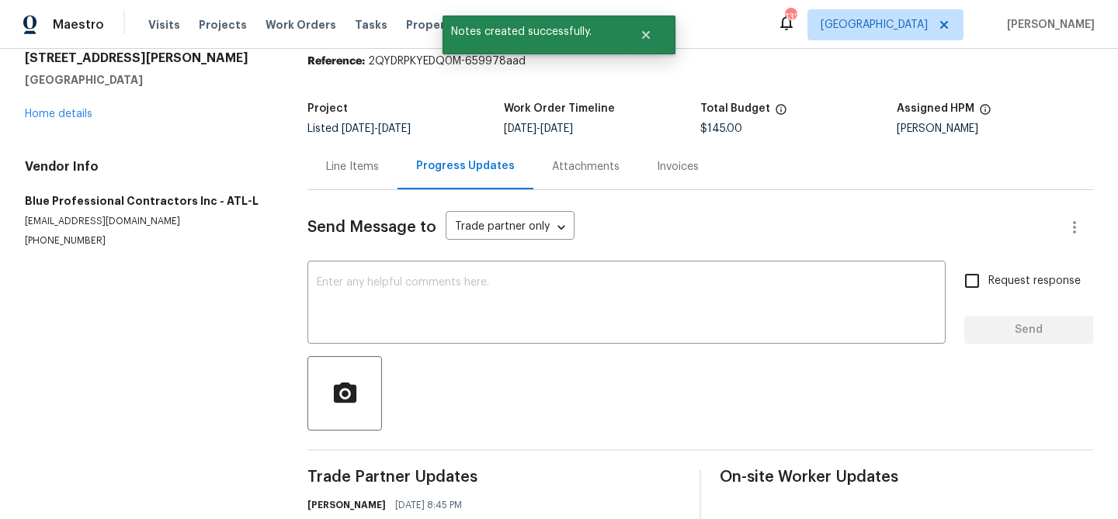
scroll to position [0, 0]
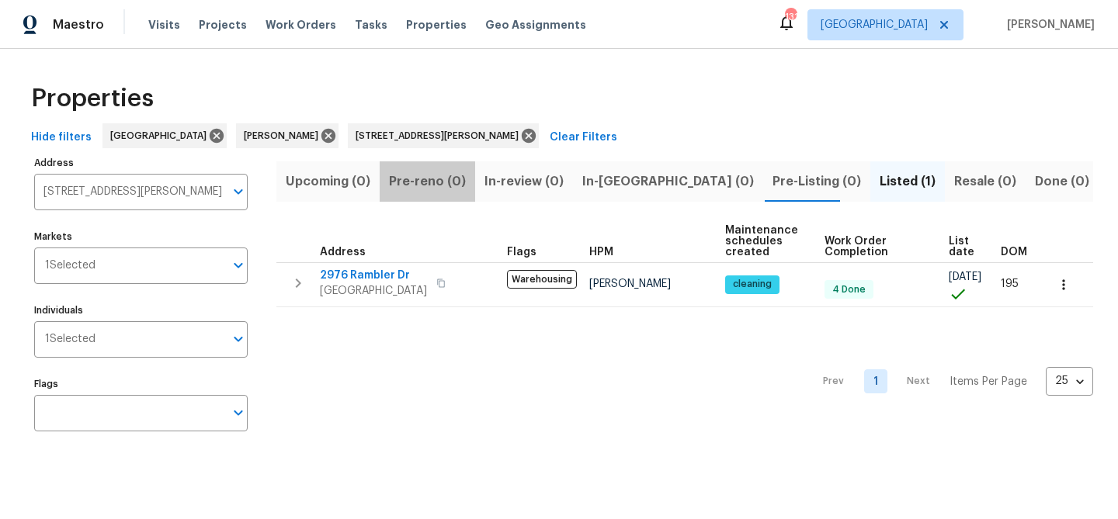
click at [427, 183] on span "Pre-reno (0)" at bounding box center [427, 182] width 77 height 22
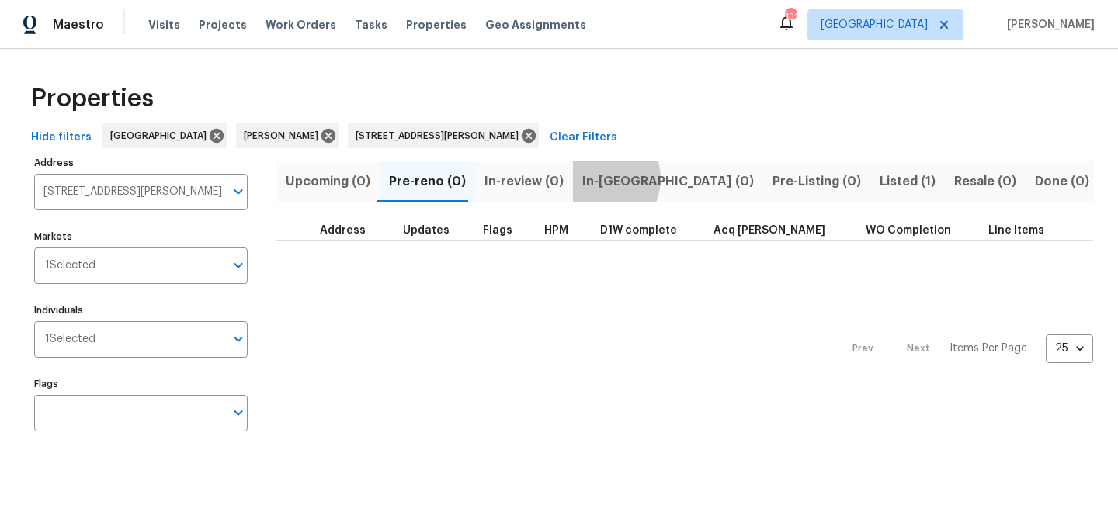
click at [589, 179] on span "In-reno (0)" at bounding box center [668, 182] width 172 height 22
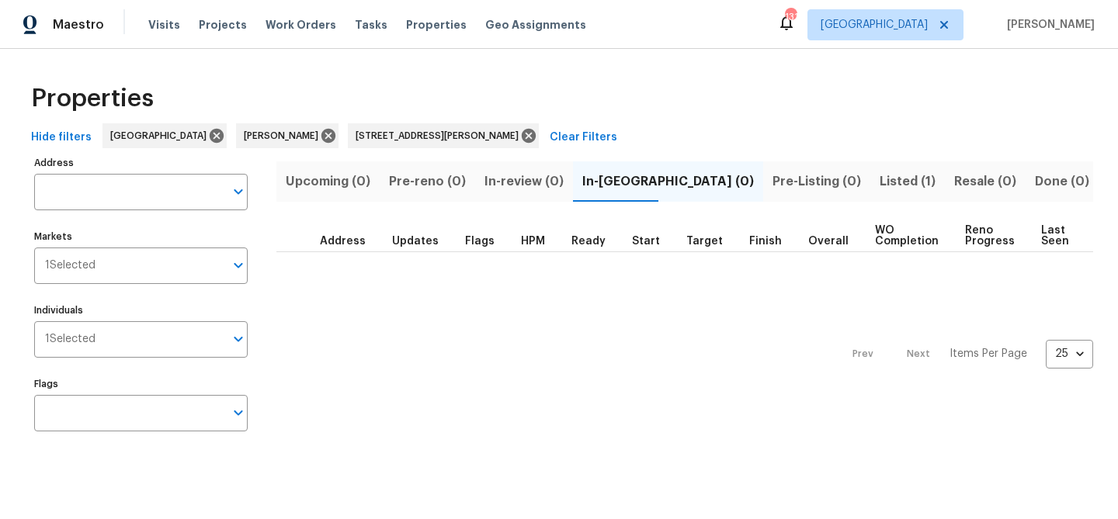
type input "2976 Rambler Dr Loganville GA 30052"
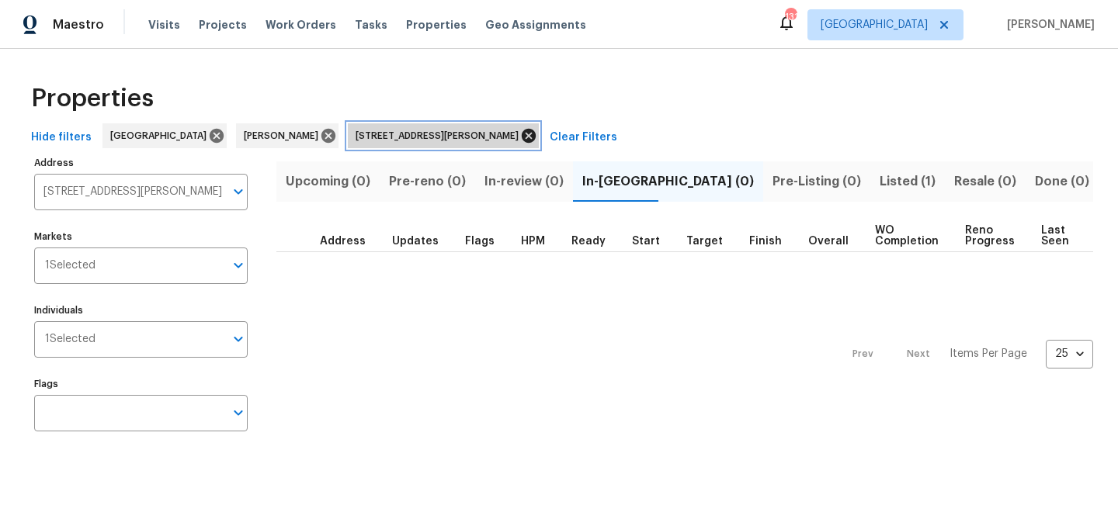
click at [520, 134] on icon at bounding box center [528, 135] width 17 height 17
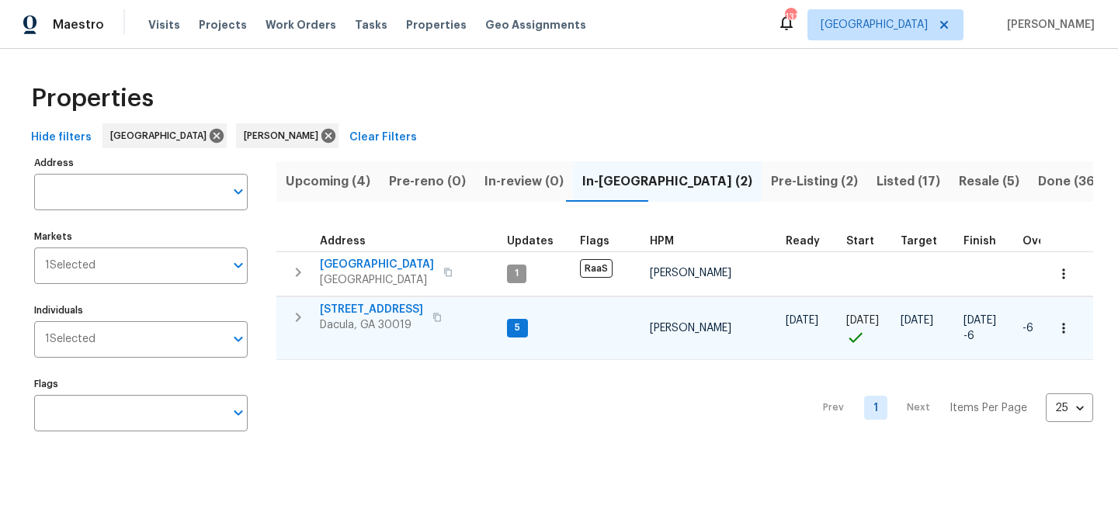
click at [407, 304] on span "1476 Rolling View Way" at bounding box center [371, 310] width 103 height 16
click at [345, 180] on span "Upcoming (4)" at bounding box center [328, 182] width 85 height 22
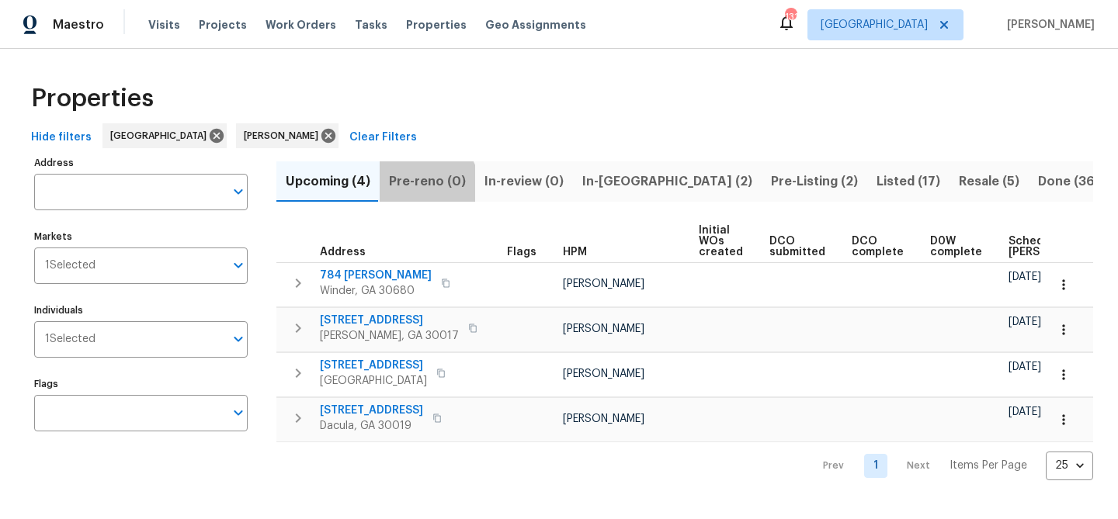
click at [422, 186] on span "Pre-reno (0)" at bounding box center [427, 182] width 77 height 22
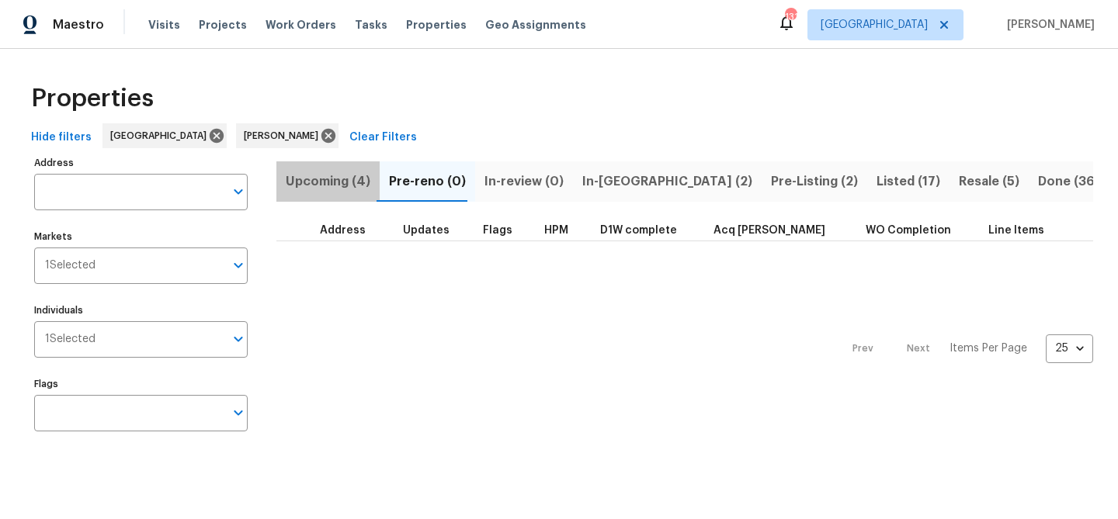
click at [348, 172] on span "Upcoming (4)" at bounding box center [328, 182] width 85 height 22
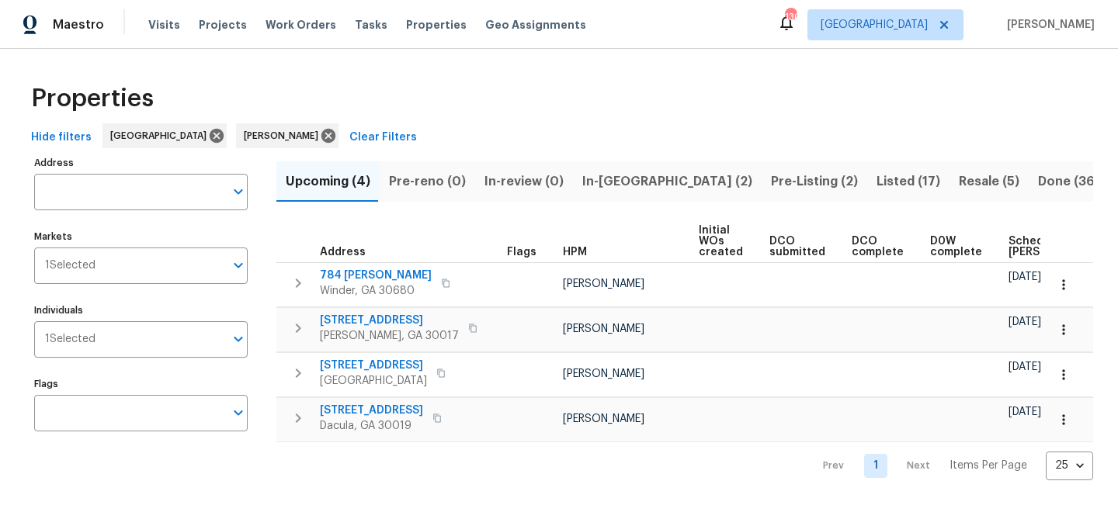
click at [608, 179] on span "In-reno (2)" at bounding box center [667, 182] width 170 height 22
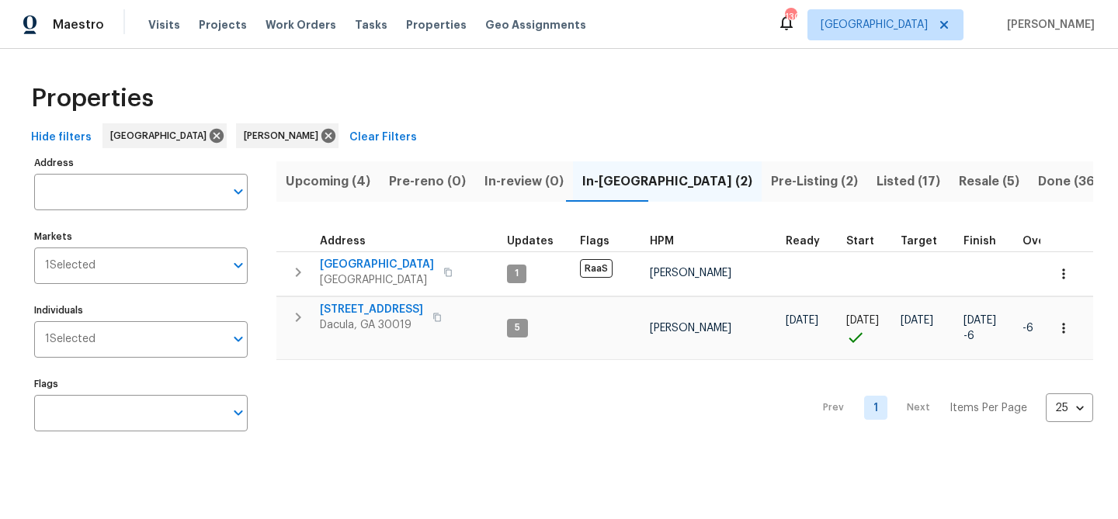
click at [324, 181] on span "Upcoming (4)" at bounding box center [328, 182] width 85 height 22
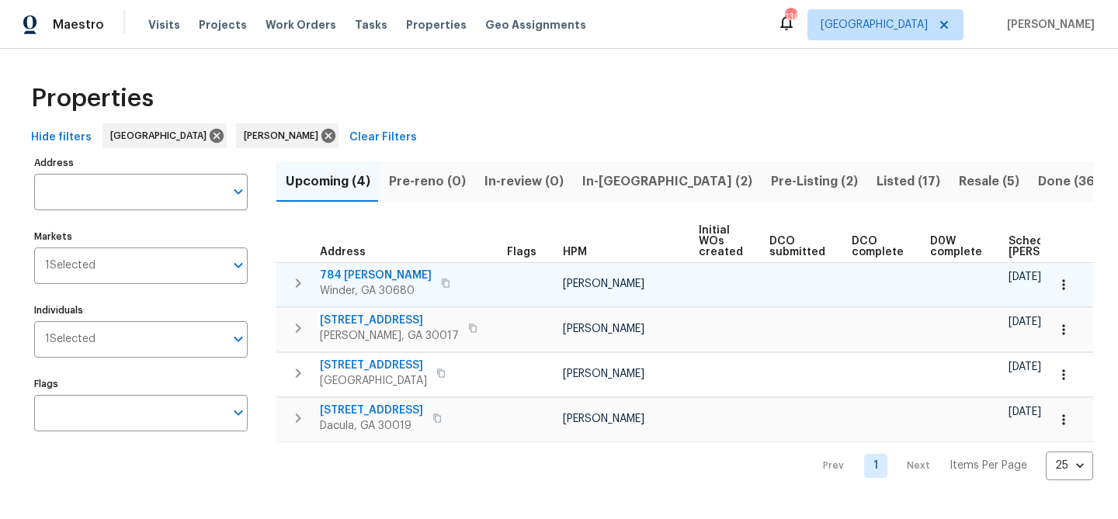
scroll to position [0, 171]
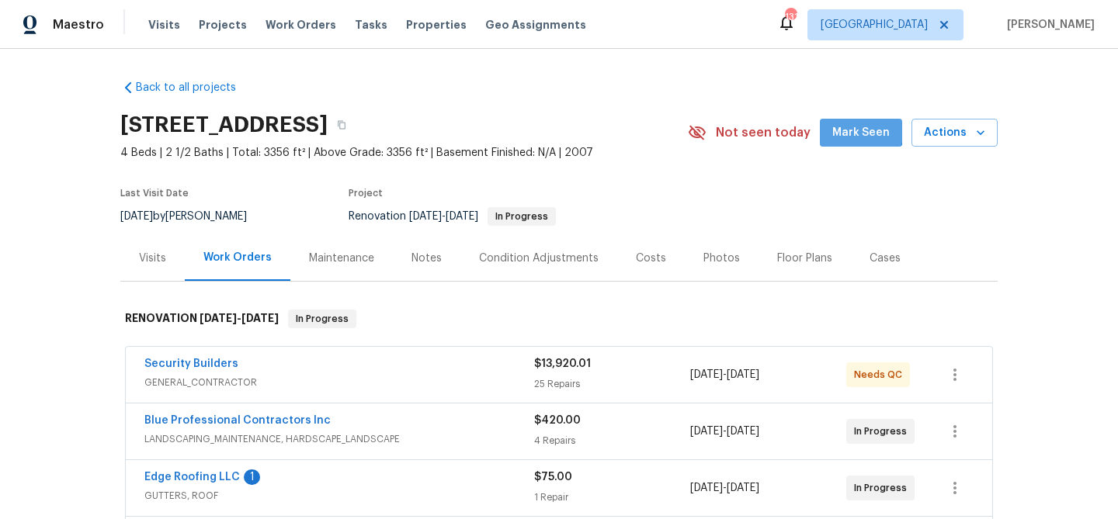
click at [865, 128] on span "Mark Seen" at bounding box center [860, 132] width 57 height 19
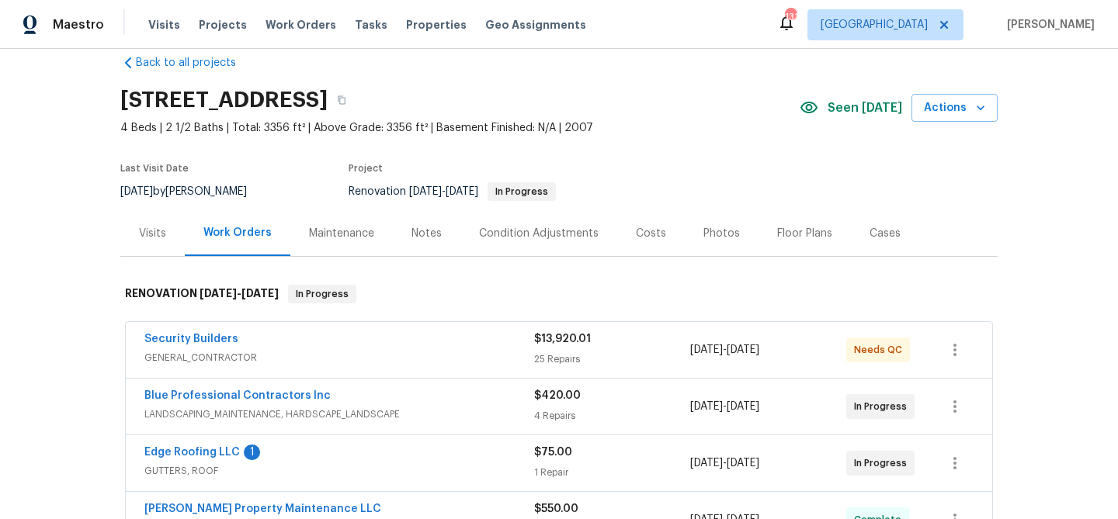
scroll to position [34, 0]
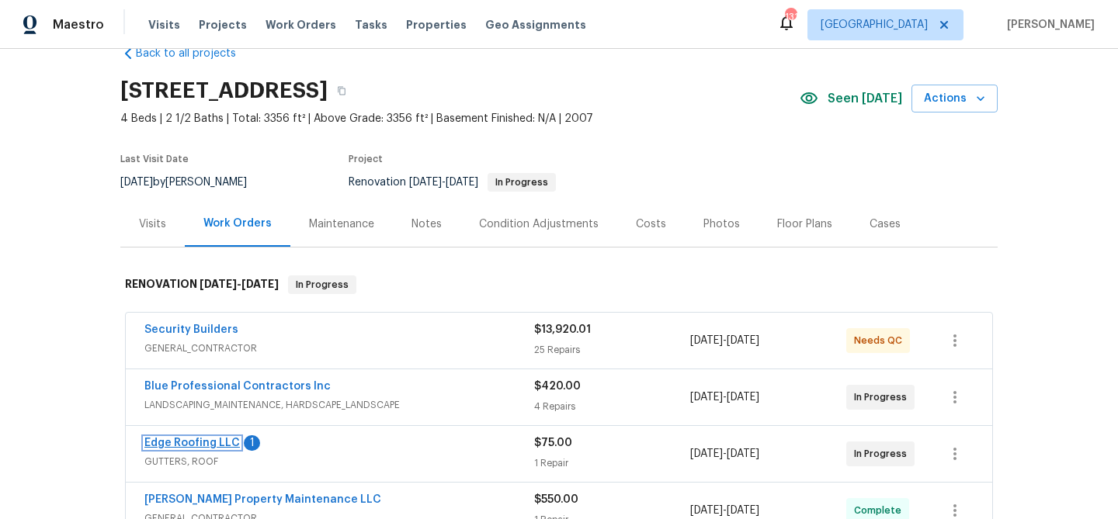
click at [218, 439] on link "Edge Roofing LLC" at bounding box center [192, 443] width 96 height 11
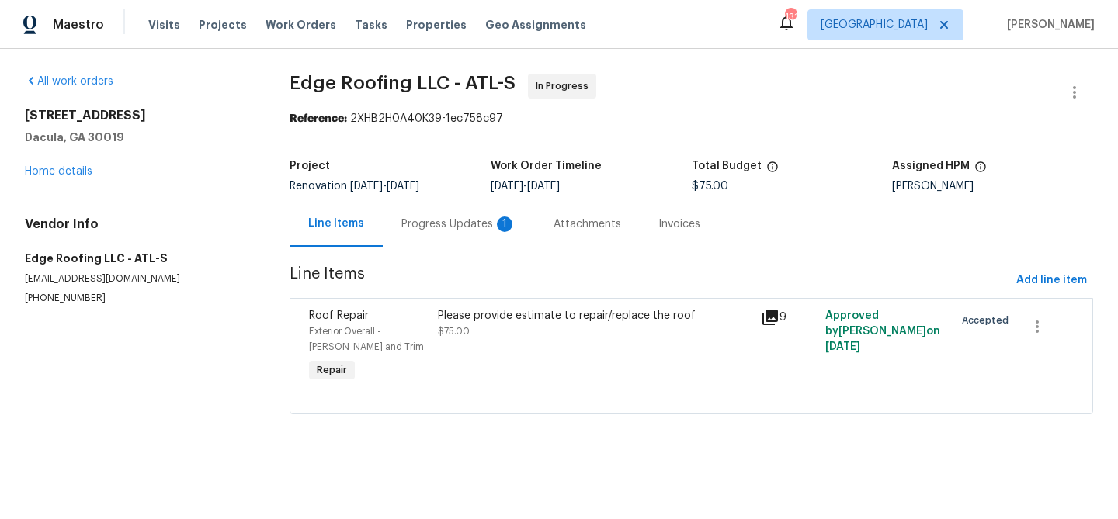
click at [422, 221] on div "Progress Updates 1" at bounding box center [458, 225] width 115 height 16
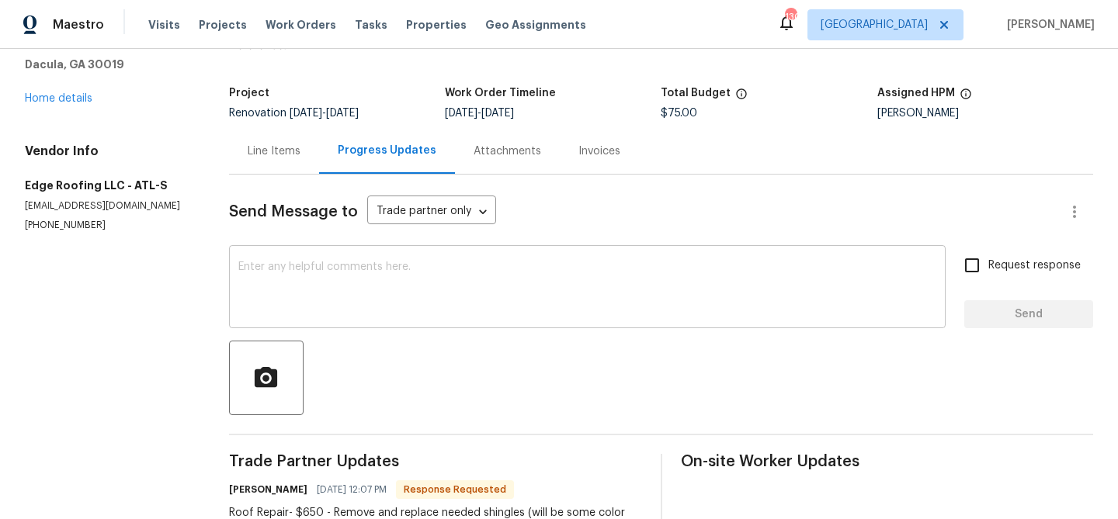
scroll to position [182, 0]
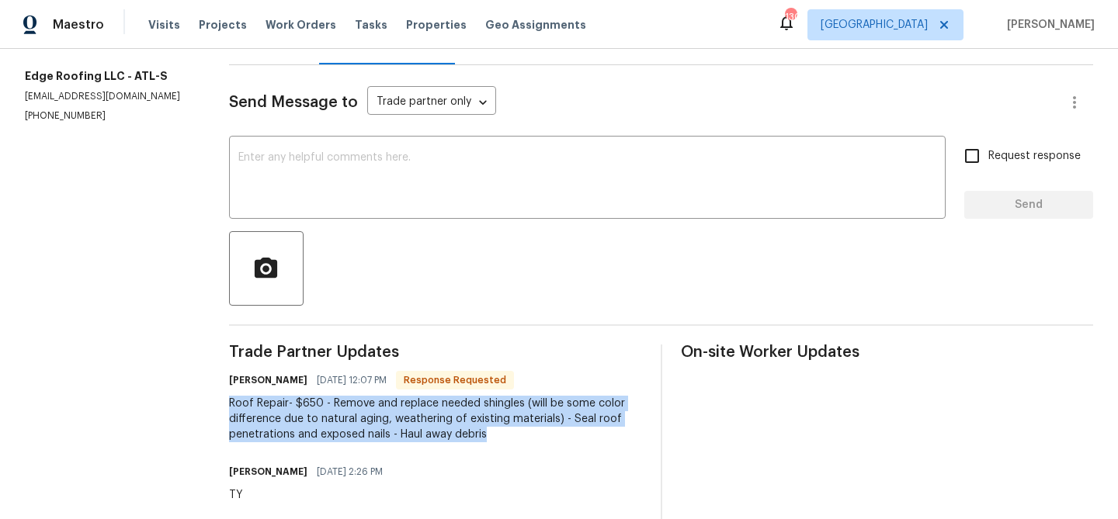
drag, startPoint x: 232, startPoint y: 401, endPoint x: 503, endPoint y: 440, distance: 273.8
click at [503, 440] on div "Roof Repair- $650 - Remove and replace needed shingles (will be some color diff…" at bounding box center [435, 419] width 413 height 47
copy div "Roof Repair- $650 - Remove and replace needed shingles (will be some color diff…"
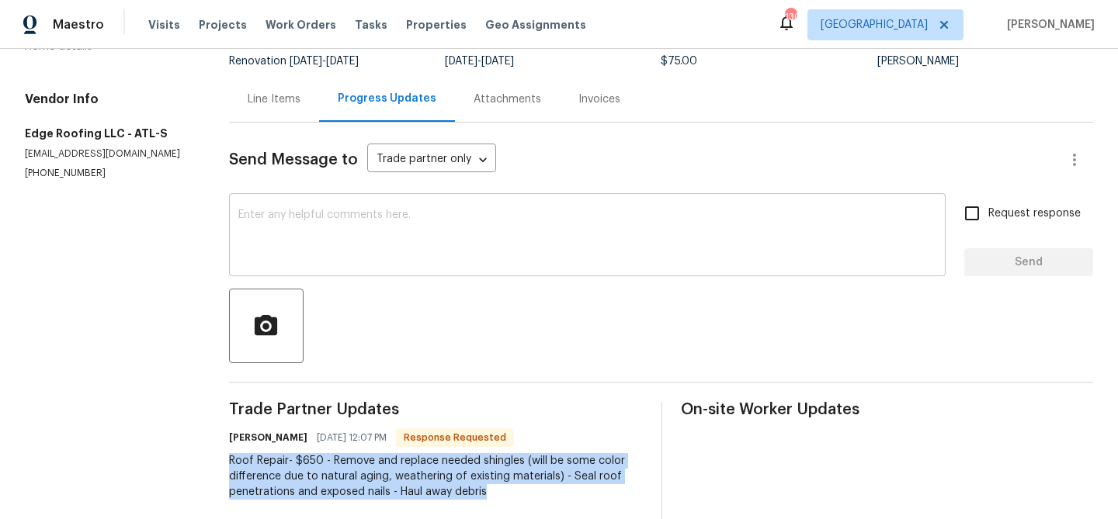
scroll to position [0, 0]
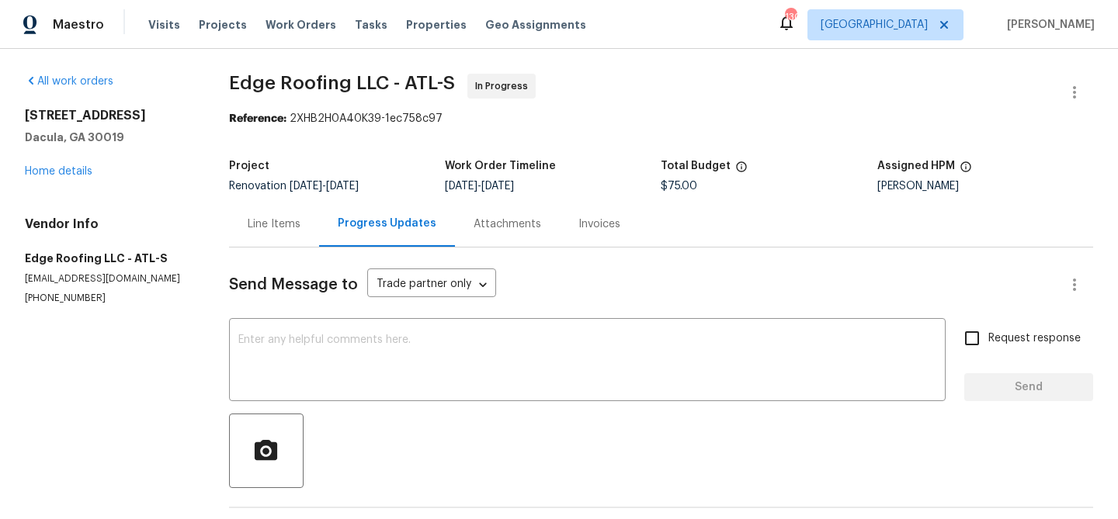
click at [272, 219] on div "Line Items" at bounding box center [274, 225] width 53 height 16
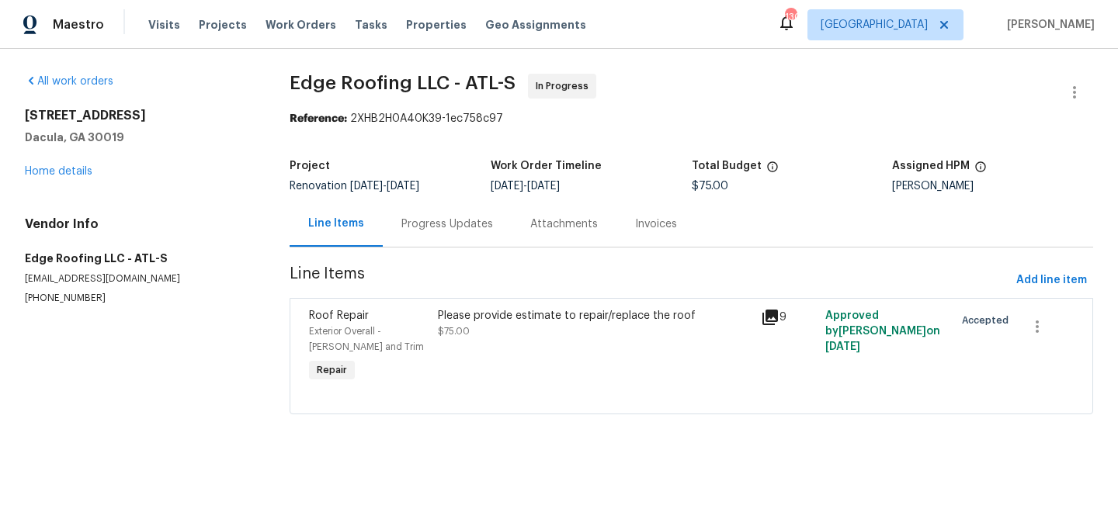
click at [398, 346] on div "Exterior Overall - Eaves and Trim" at bounding box center [369, 339] width 120 height 31
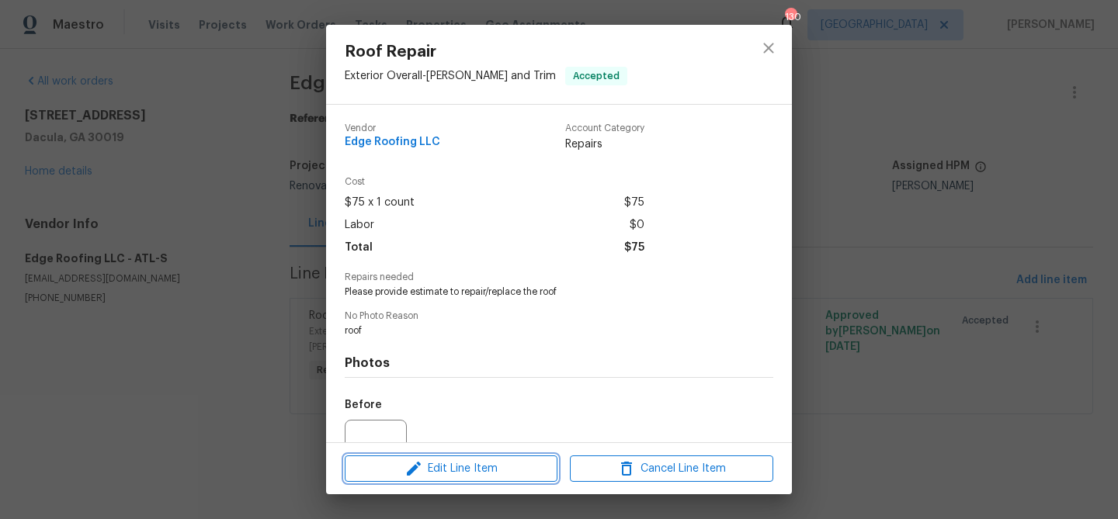
click at [426, 468] on span "Edit Line Item" at bounding box center [450, 469] width 203 height 19
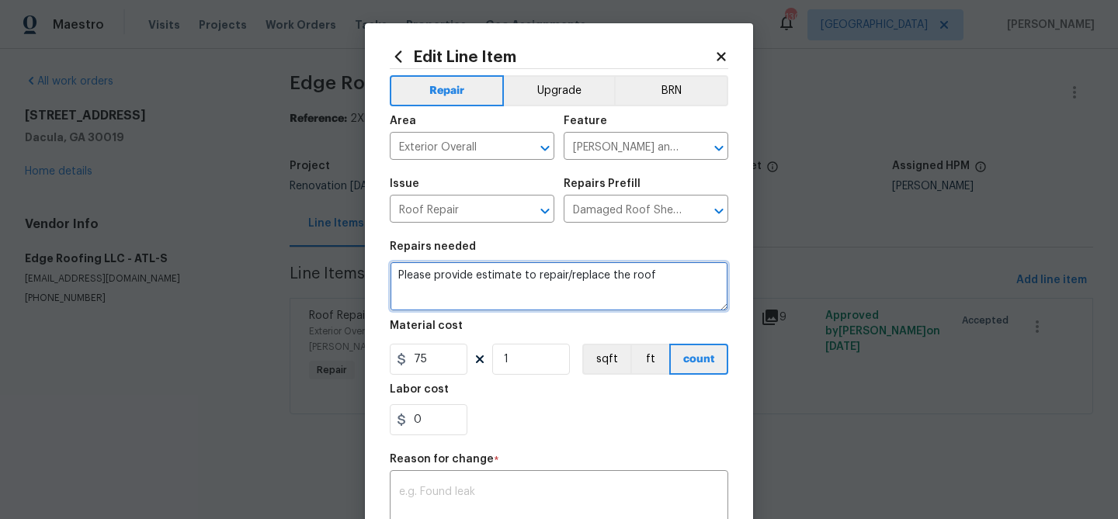
click at [464, 274] on textarea "Please provide estimate to repair/replace the roof" at bounding box center [559, 287] width 339 height 50
paste textarea "Roof Repair- $650 - Remove and replace needed shingles (will be some color diff…"
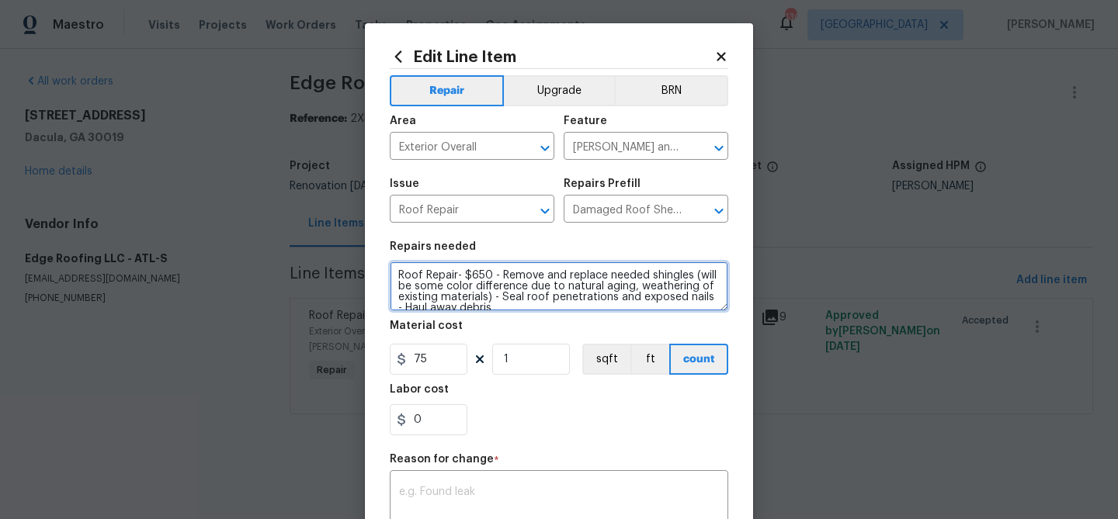
scroll to position [3, 0]
type textarea "Roof Repair- $650 - Remove and replace needed shingles (will be some color diff…"
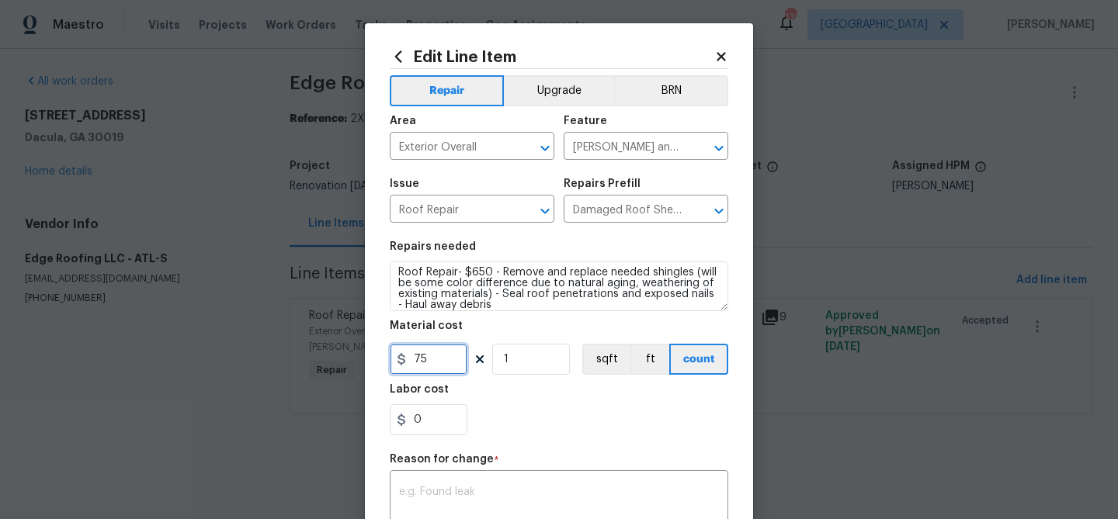
click at [425, 369] on input "75" at bounding box center [429, 359] width 78 height 31
type input "650"
click at [438, 486] on div "x ​" at bounding box center [559, 502] width 339 height 57
paste textarea "Roof Repair- $650 - Remove and replace needed shingles (will be some color diff…"
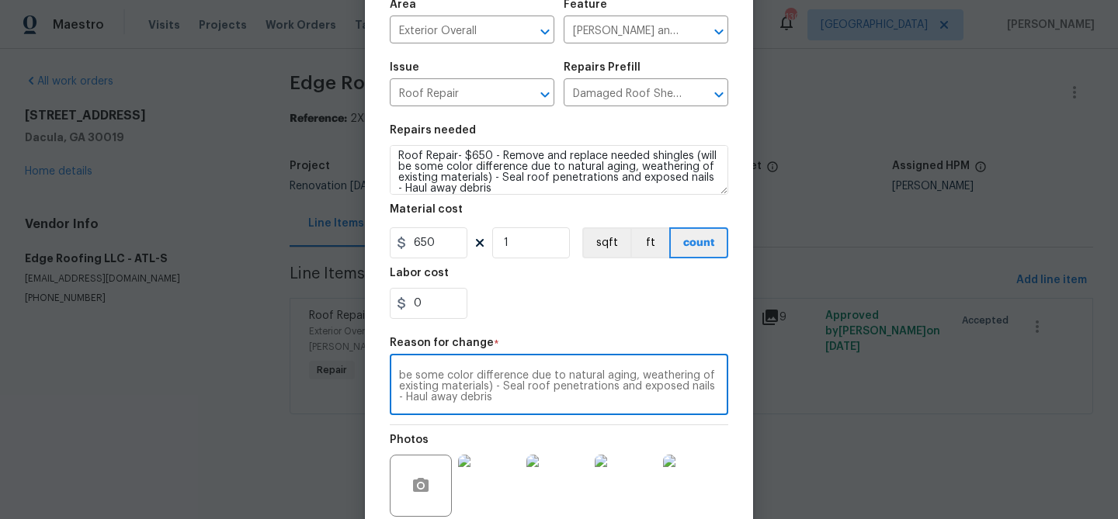
scroll to position [262, 0]
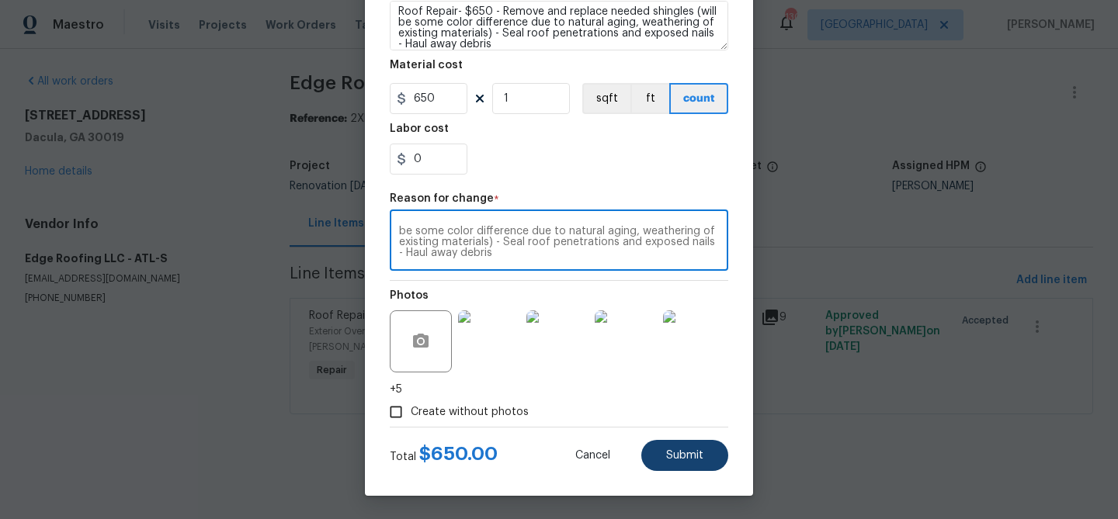
type textarea "Roof Repair- $650 - Remove and replace needed shingles (will be some color diff…"
click at [679, 452] on span "Submit" at bounding box center [684, 456] width 37 height 12
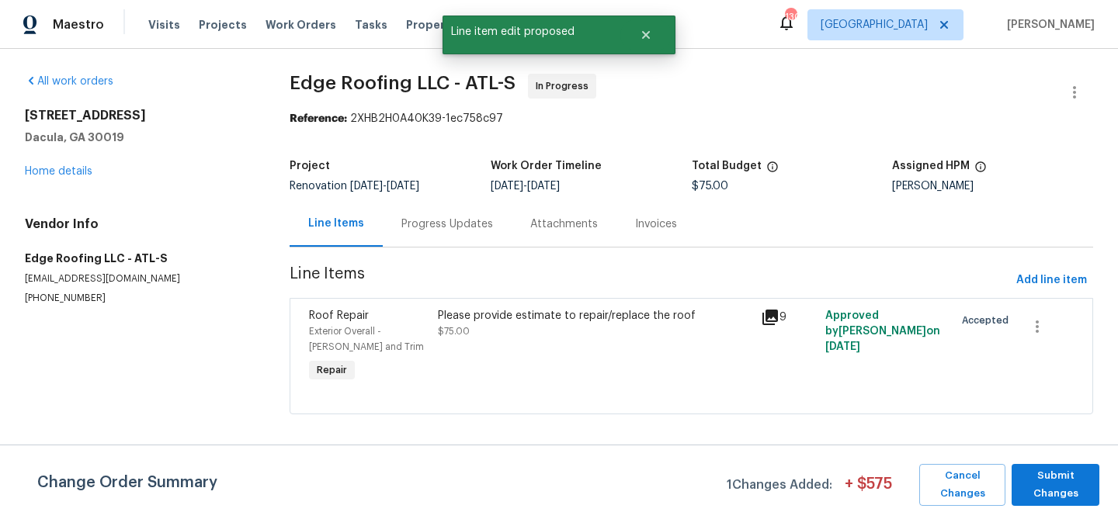
scroll to position [0, 0]
click at [424, 221] on div "Progress Updates" at bounding box center [447, 225] width 92 height 16
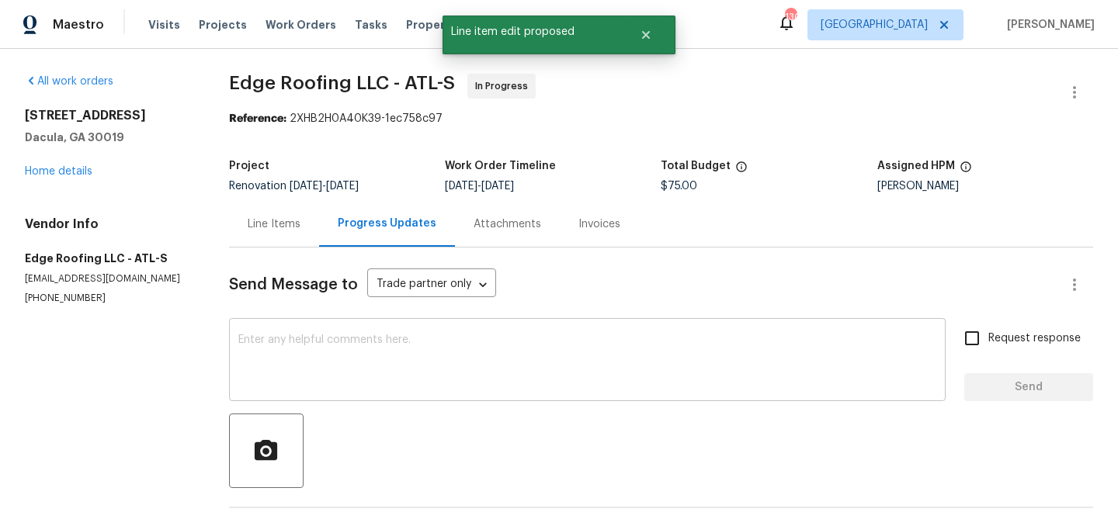
click at [405, 352] on textarea at bounding box center [587, 362] width 698 height 54
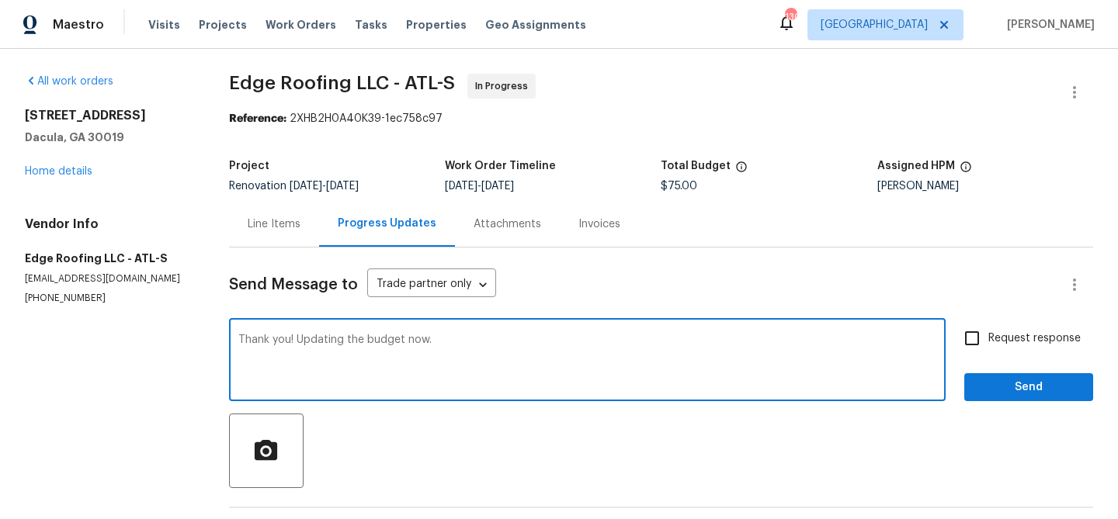
type textarea "Thank you! Updating the budget now."
click at [1004, 381] on span "Send" at bounding box center [1029, 387] width 104 height 19
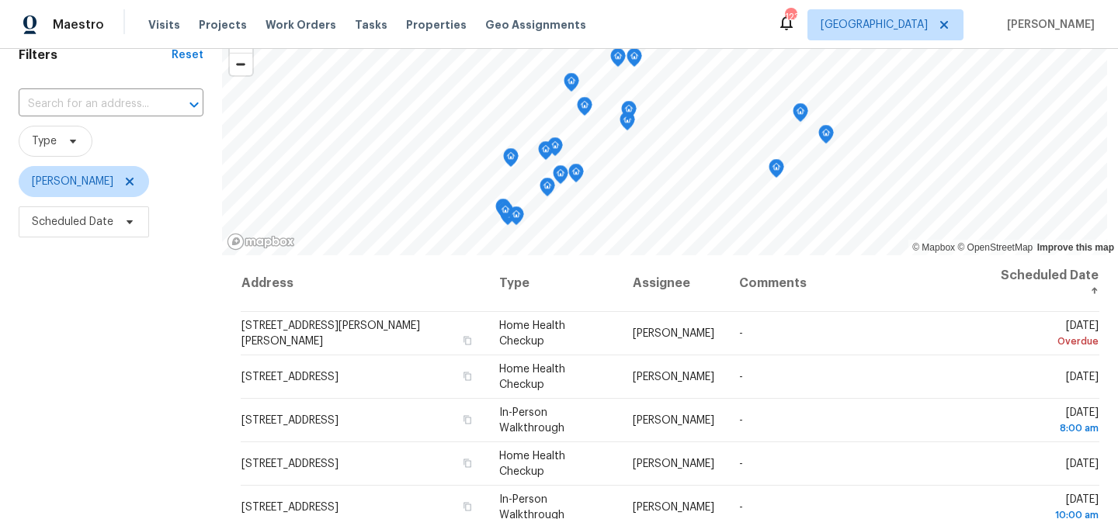
scroll to position [78, 0]
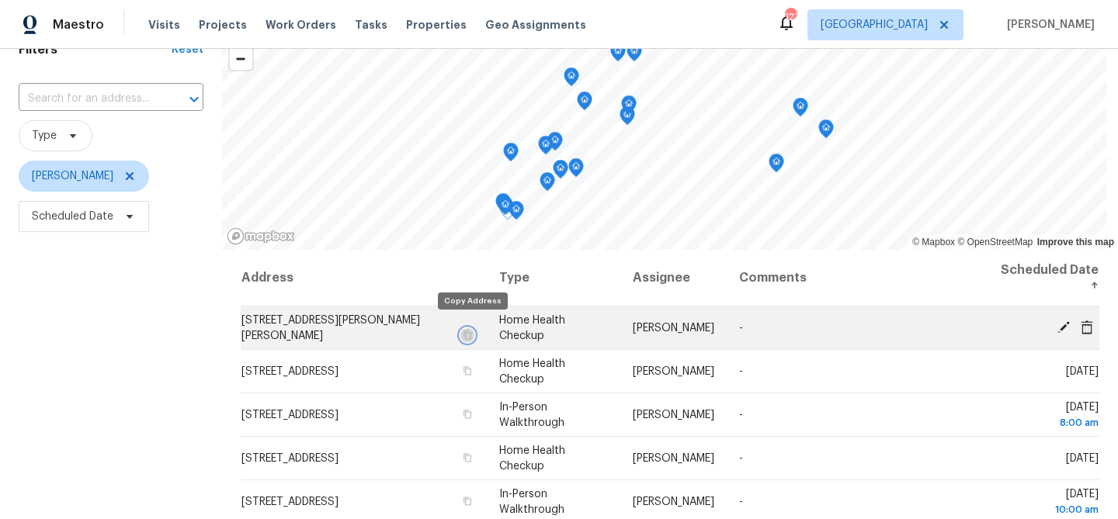
click at [468, 331] on icon "button" at bounding box center [468, 335] width 8 height 9
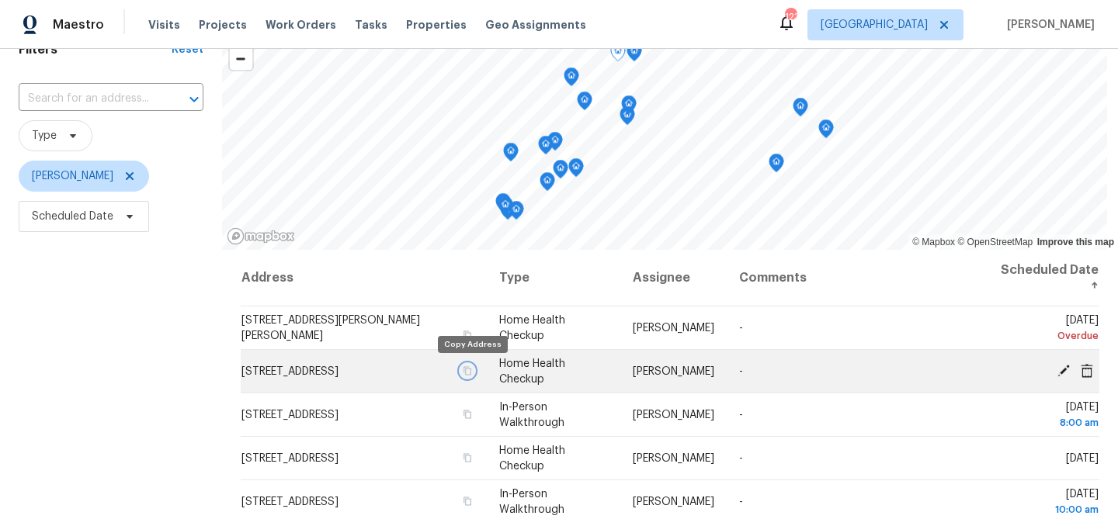
click at [470, 374] on icon "button" at bounding box center [468, 370] width 8 height 9
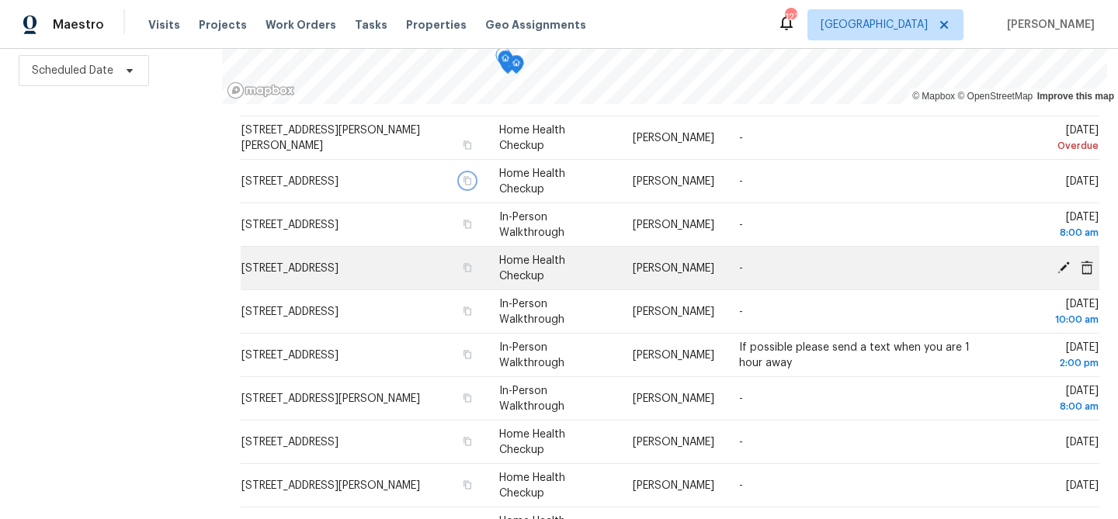
scroll to position [45, 0]
click at [472, 269] on icon "button" at bounding box center [467, 266] width 9 height 9
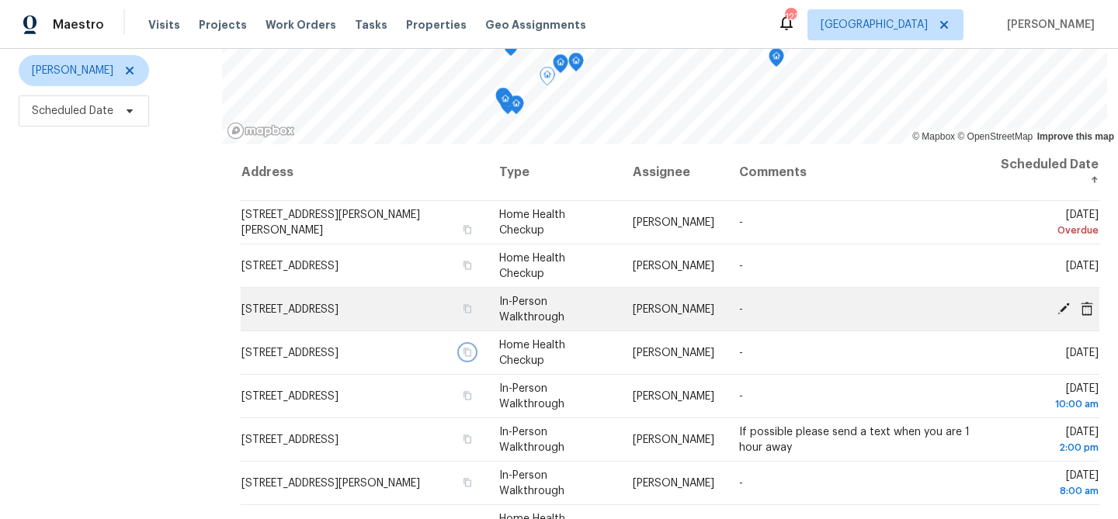
scroll to position [183, 0]
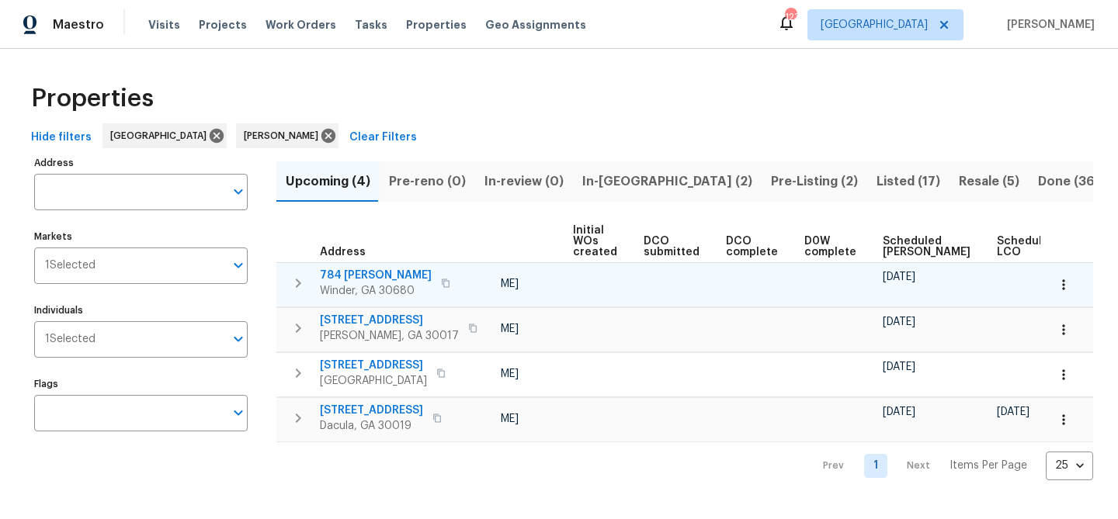
scroll to position [0, 171]
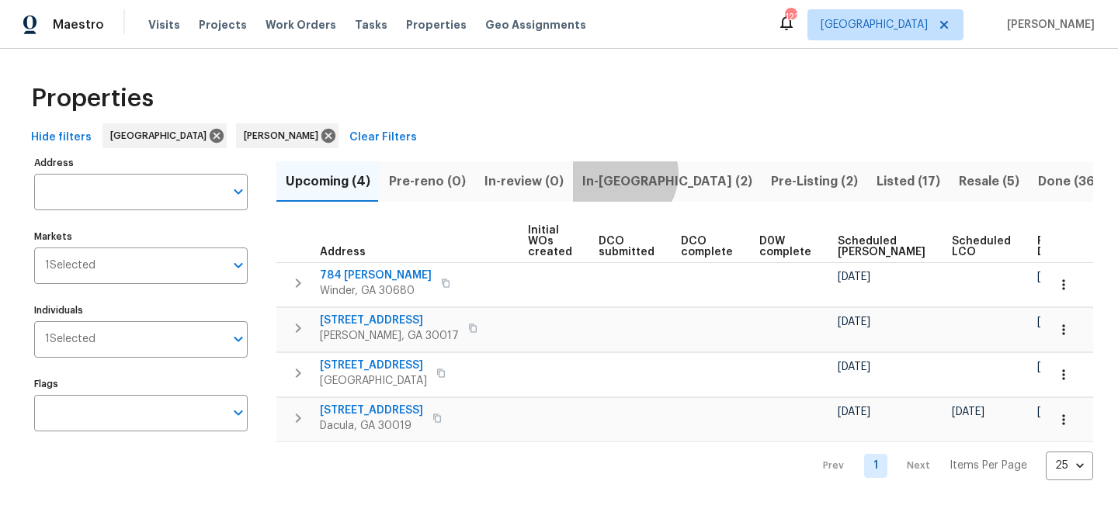
click at [615, 174] on span "In-reno (2)" at bounding box center [667, 182] width 170 height 22
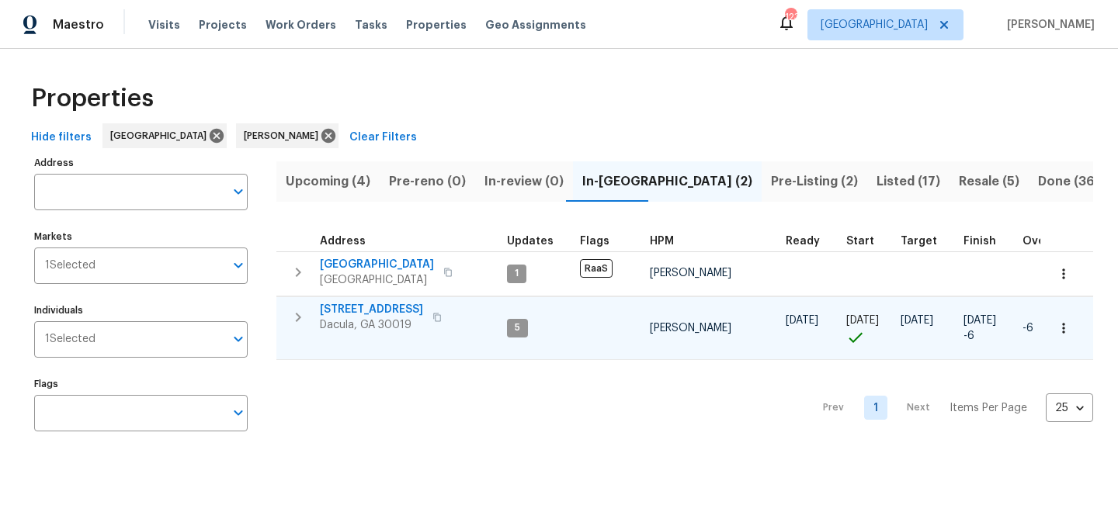
click at [406, 307] on span "[STREET_ADDRESS]" at bounding box center [371, 310] width 103 height 16
click at [374, 310] on span "[STREET_ADDRESS]" at bounding box center [371, 310] width 103 height 16
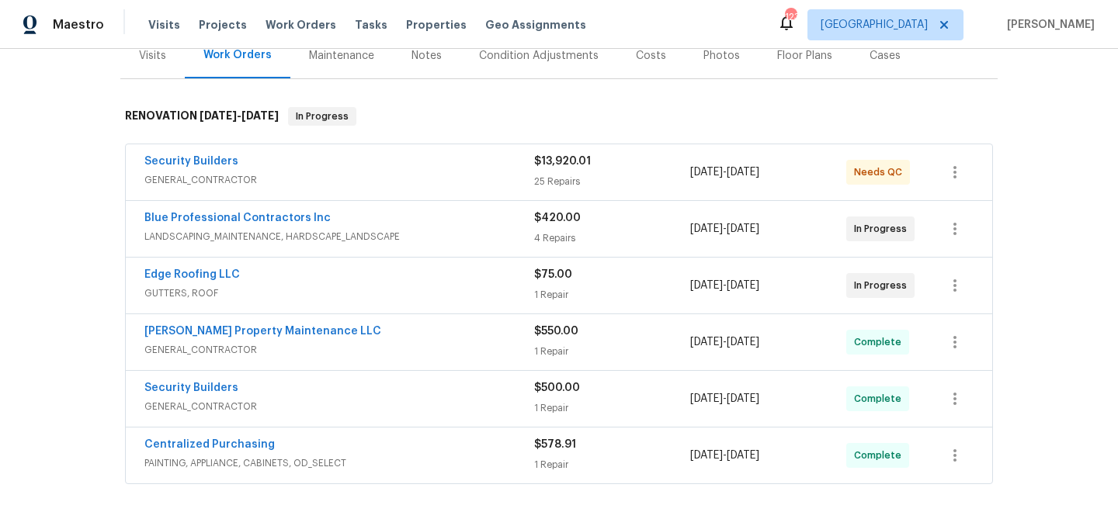
scroll to position [207, 0]
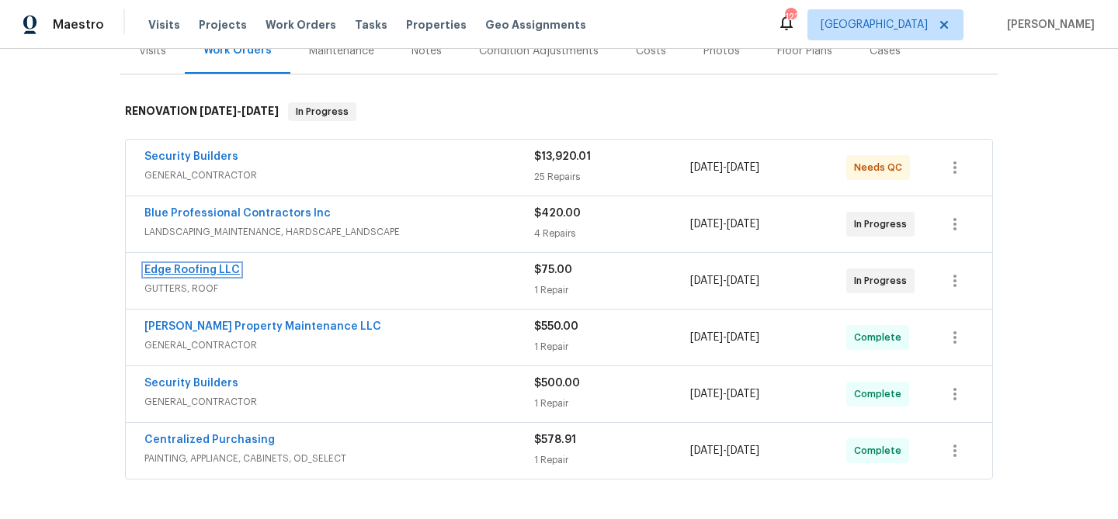
click at [215, 269] on link "Edge Roofing LLC" at bounding box center [192, 270] width 96 height 11
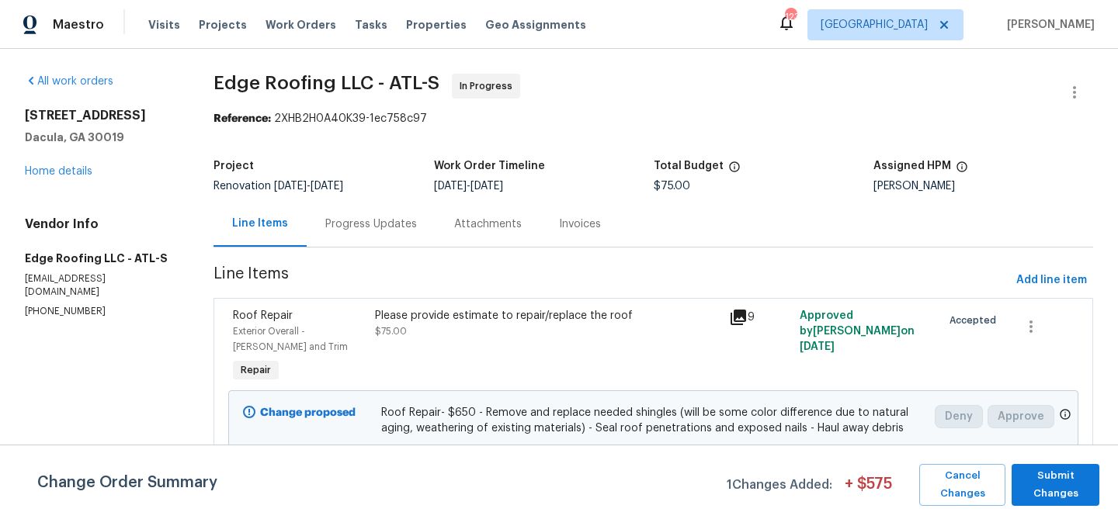
click at [380, 233] on div "Progress Updates" at bounding box center [371, 224] width 129 height 46
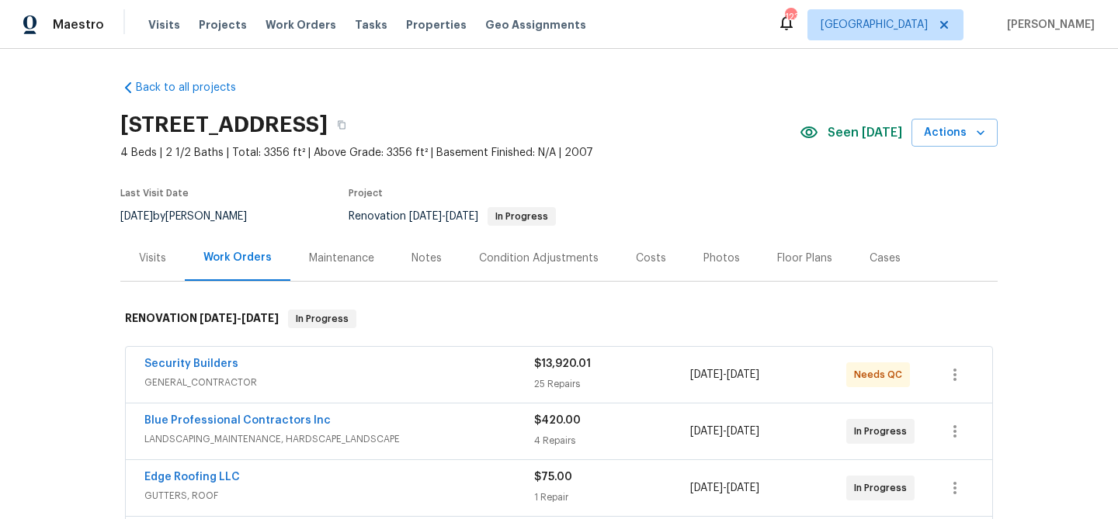
scroll to position [64, 0]
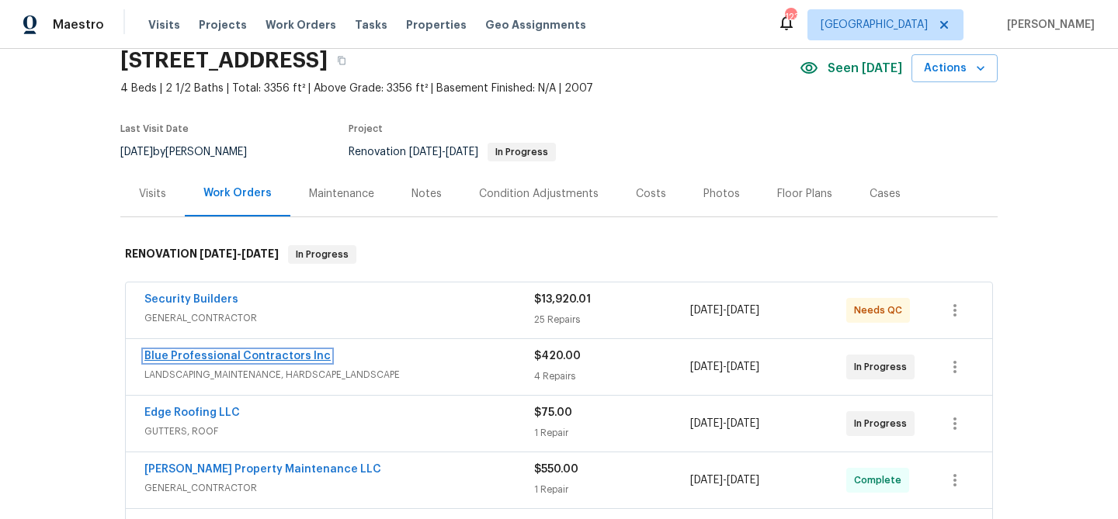
click at [224, 354] on link "Blue Professional Contractors Inc" at bounding box center [237, 356] width 186 height 11
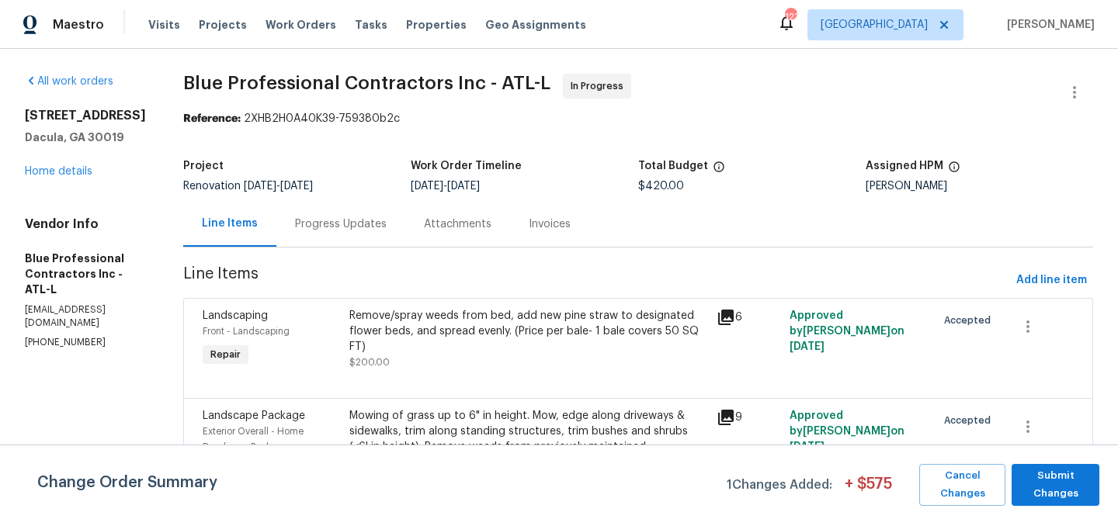
click at [359, 220] on div "Progress Updates" at bounding box center [341, 225] width 92 height 16
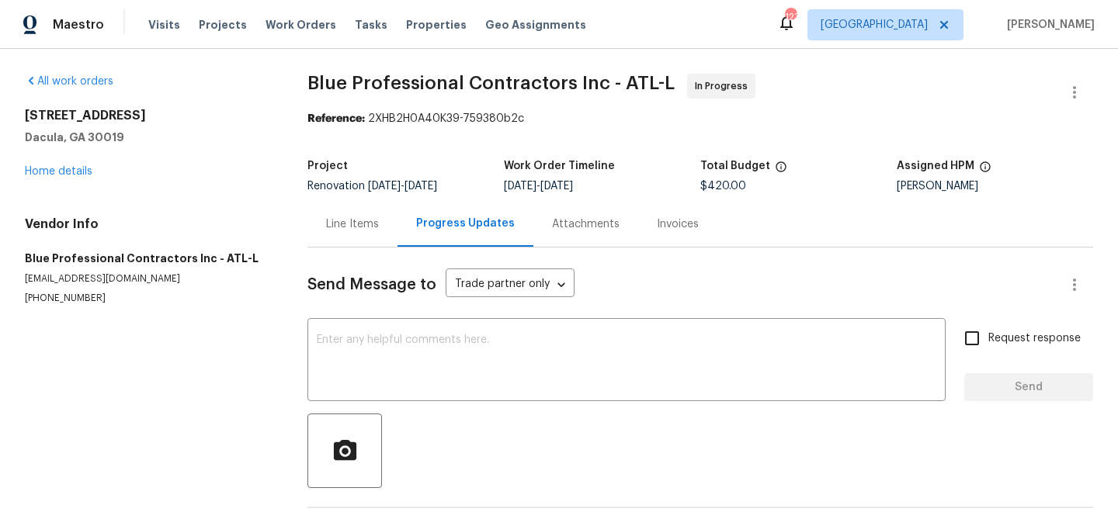
scroll to position [57, 0]
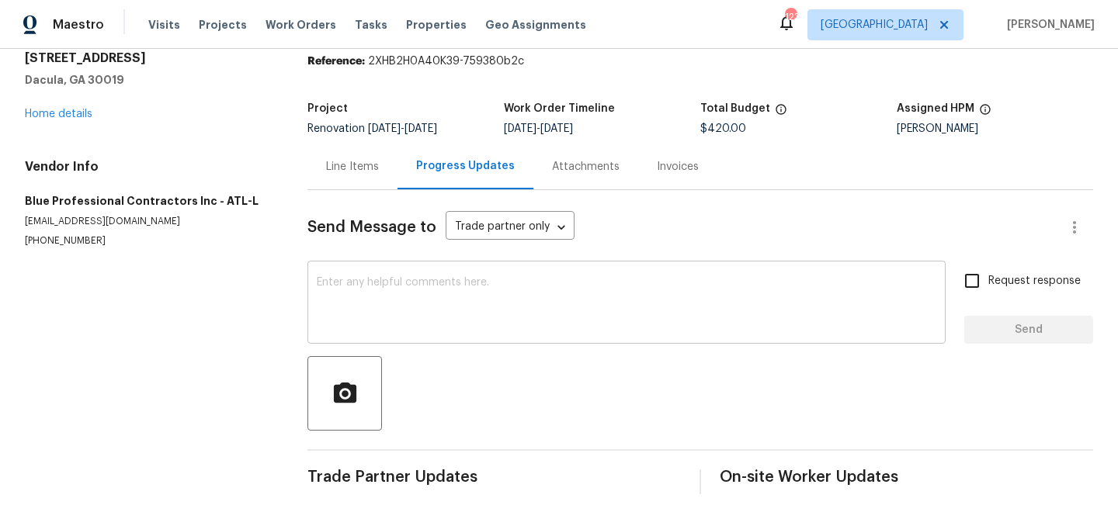
click at [384, 289] on textarea at bounding box center [627, 304] width 620 height 54
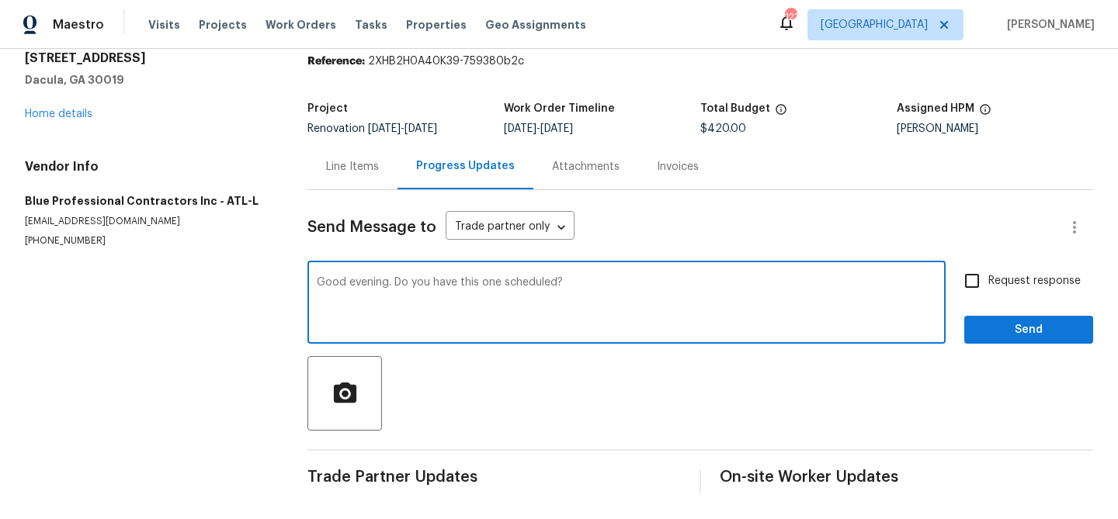
type textarea "Good evening. Do you have this one scheduled?"
click at [1052, 333] on span "Send" at bounding box center [1029, 330] width 104 height 19
